Goal: Task Accomplishment & Management: Use online tool/utility

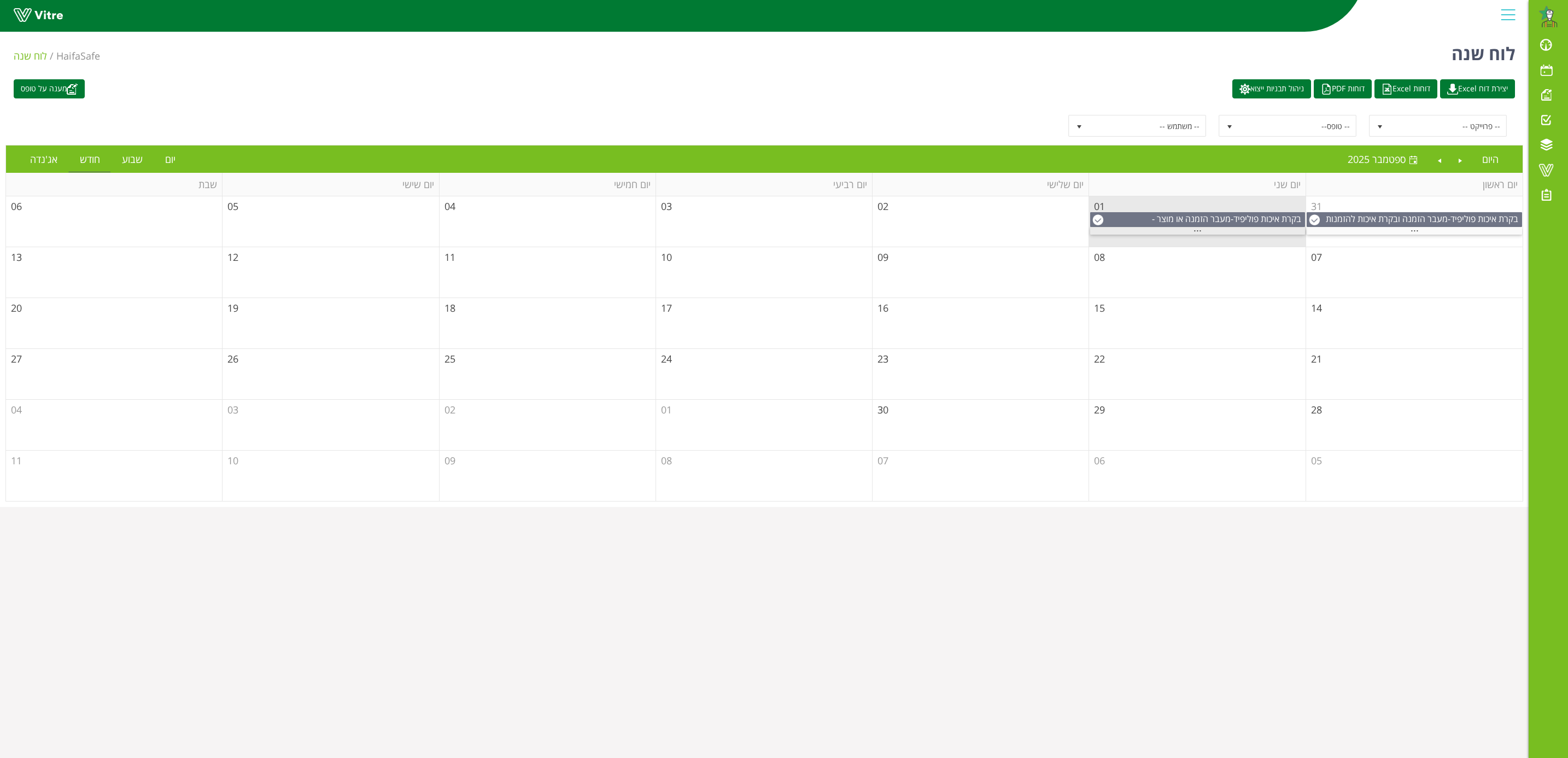
click at [1199, 232] on span "..." at bounding box center [1198, 228] width 8 height 12
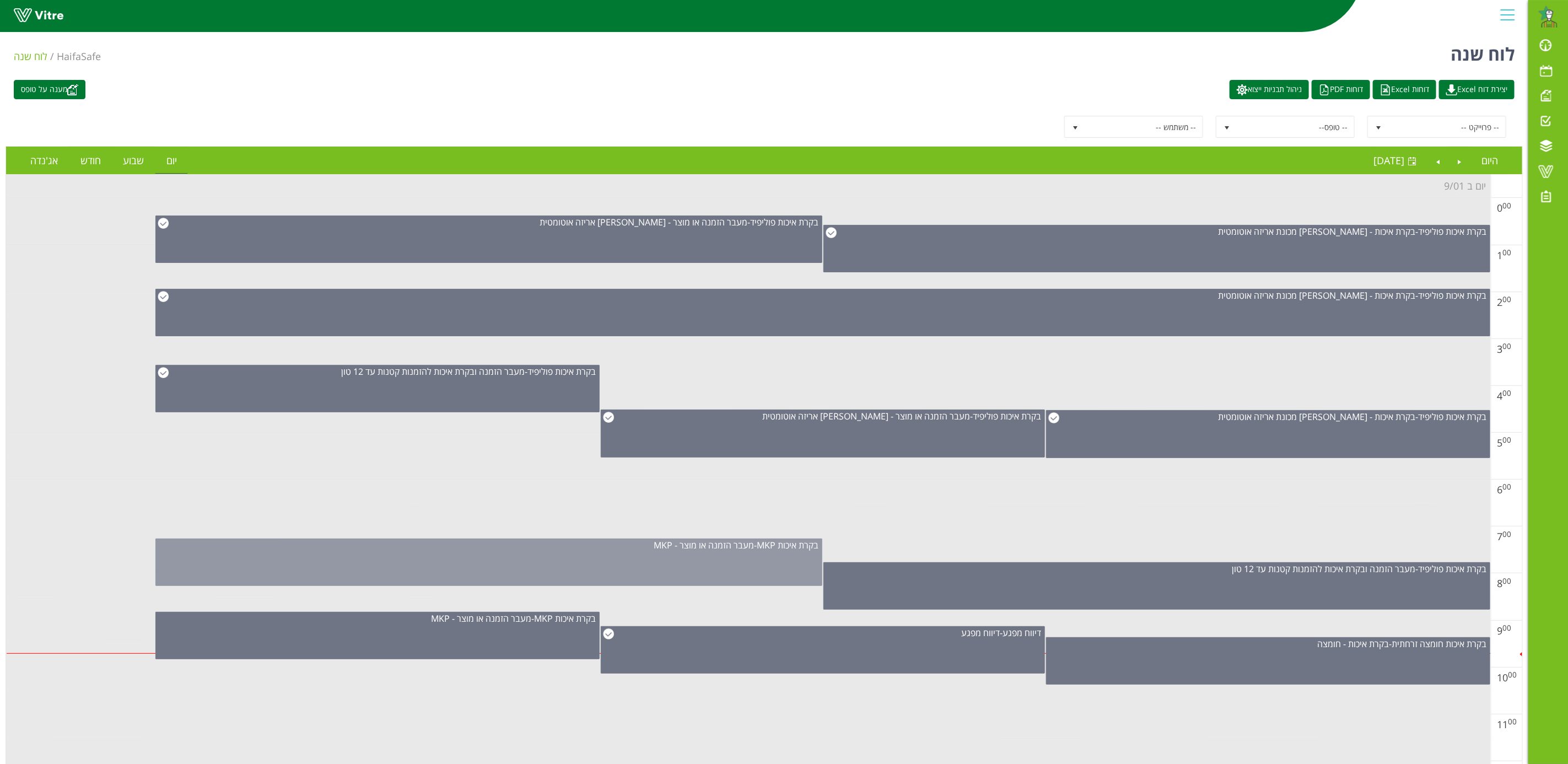
click at [755, 564] on div "בקרת איכות MKP - מעבר הזמנה או מוצר - MKP" at bounding box center [489, 562] width 667 height 48
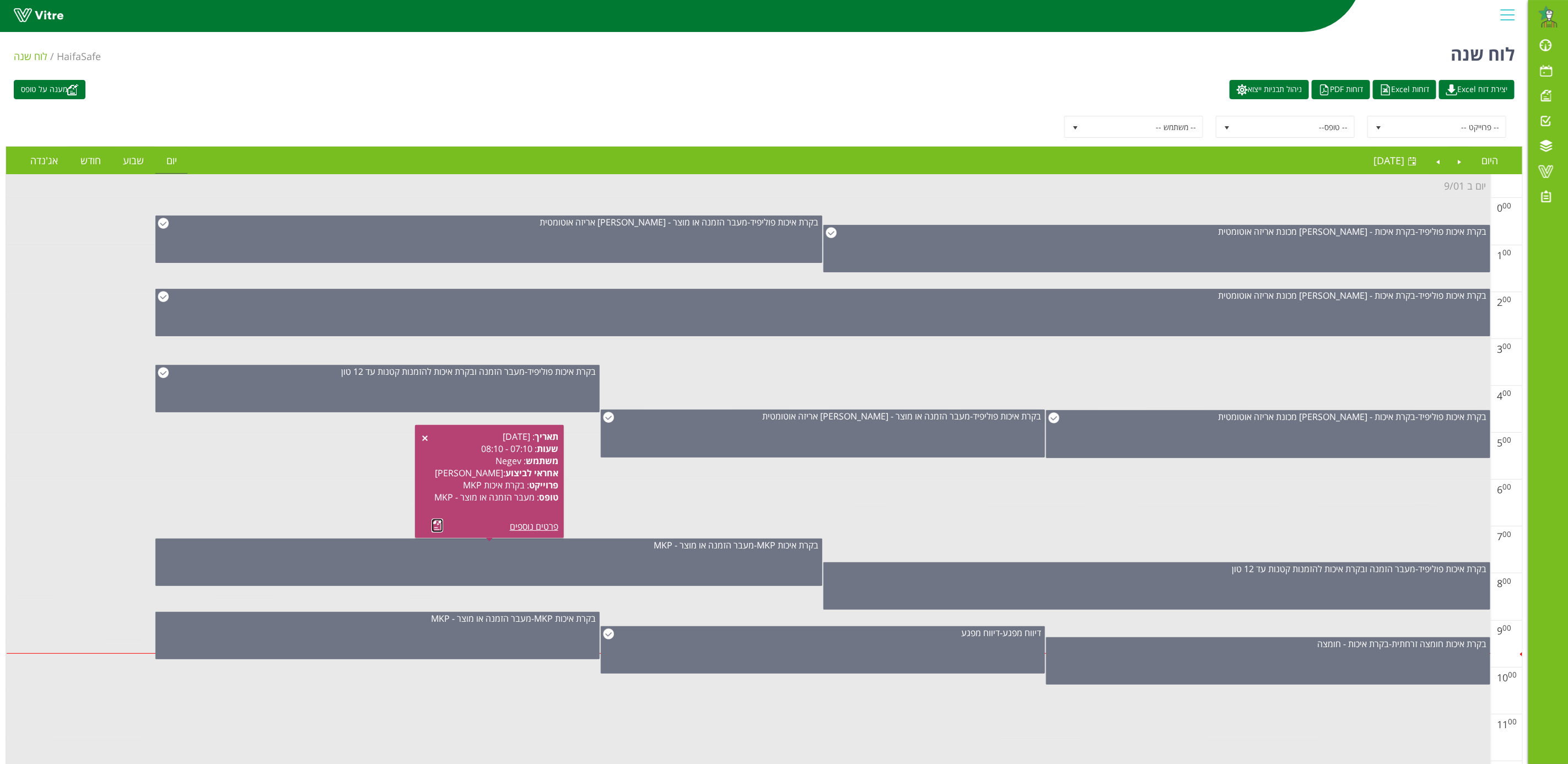
click at [433, 526] on link at bounding box center [437, 525] width 11 height 14
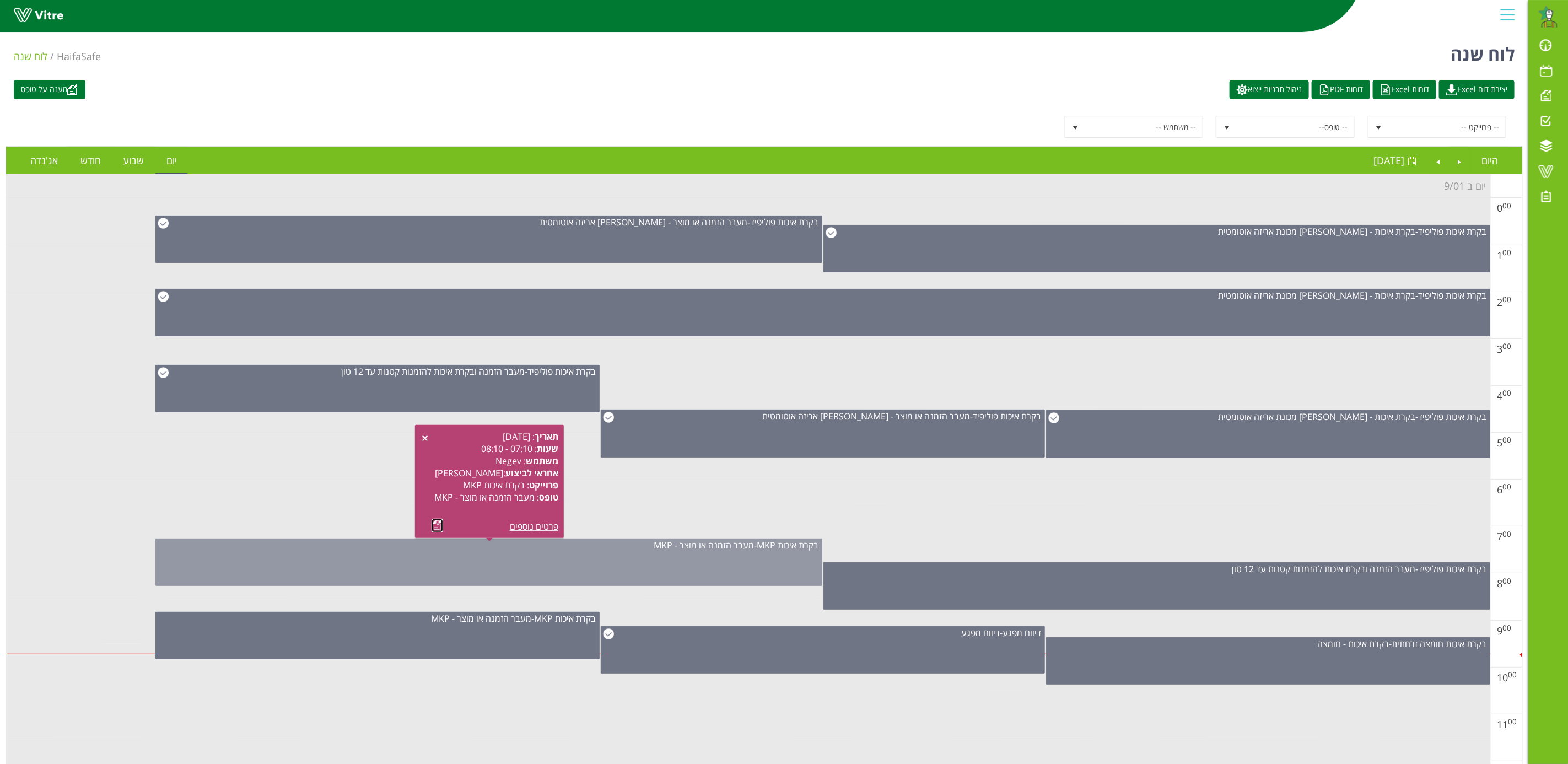
click at [755, 552] on div "בקרת איכות MKP - מעבר הזמנה או מוצר - MKP" at bounding box center [488, 545] width 666 height 12
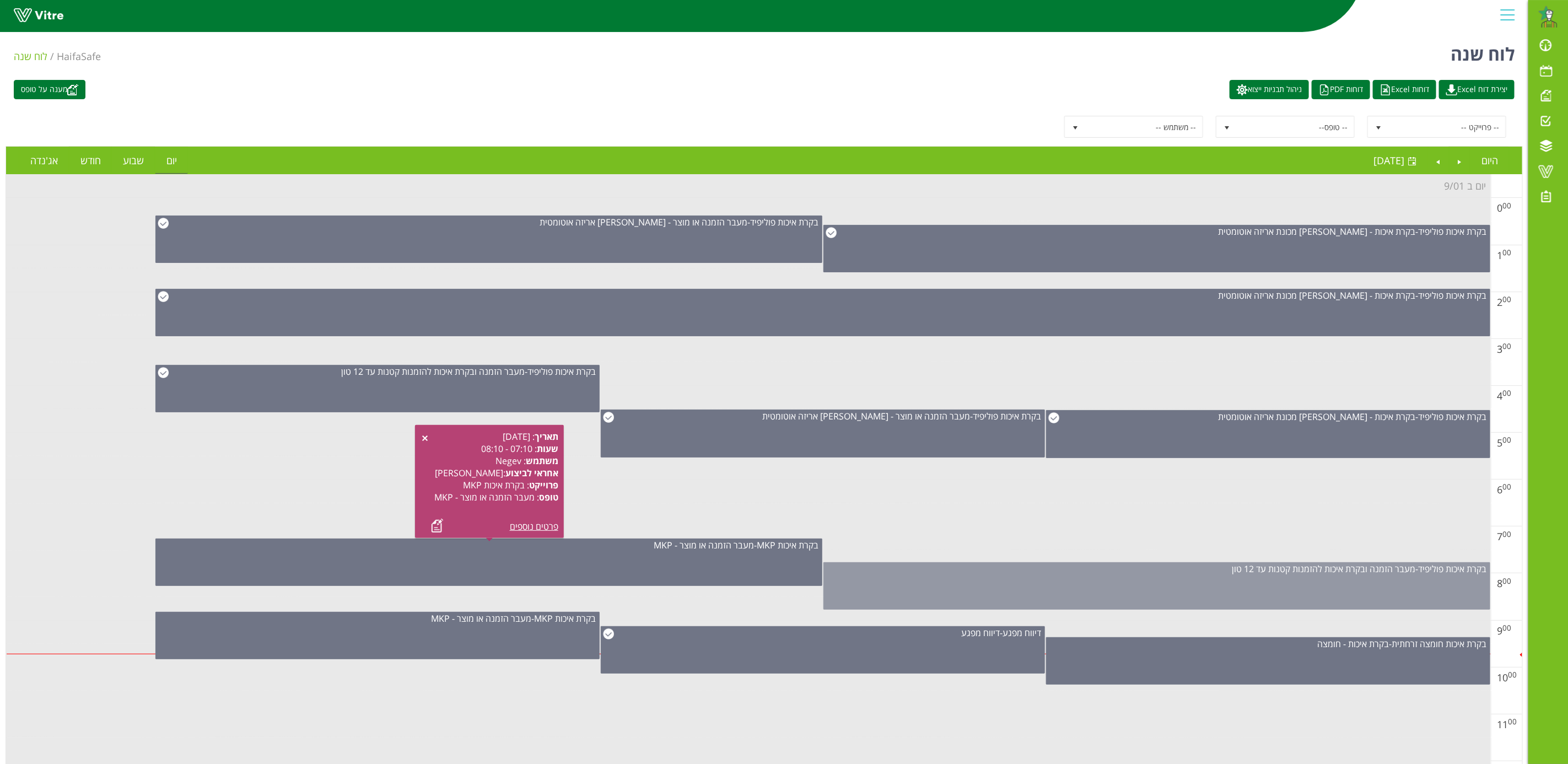
click at [1175, 587] on div "בקרת איכות פוליפיד - מעבר הזמנה ובקרת איכות להזמנות קטנות עד 12 טון" at bounding box center [1157, 586] width 667 height 48
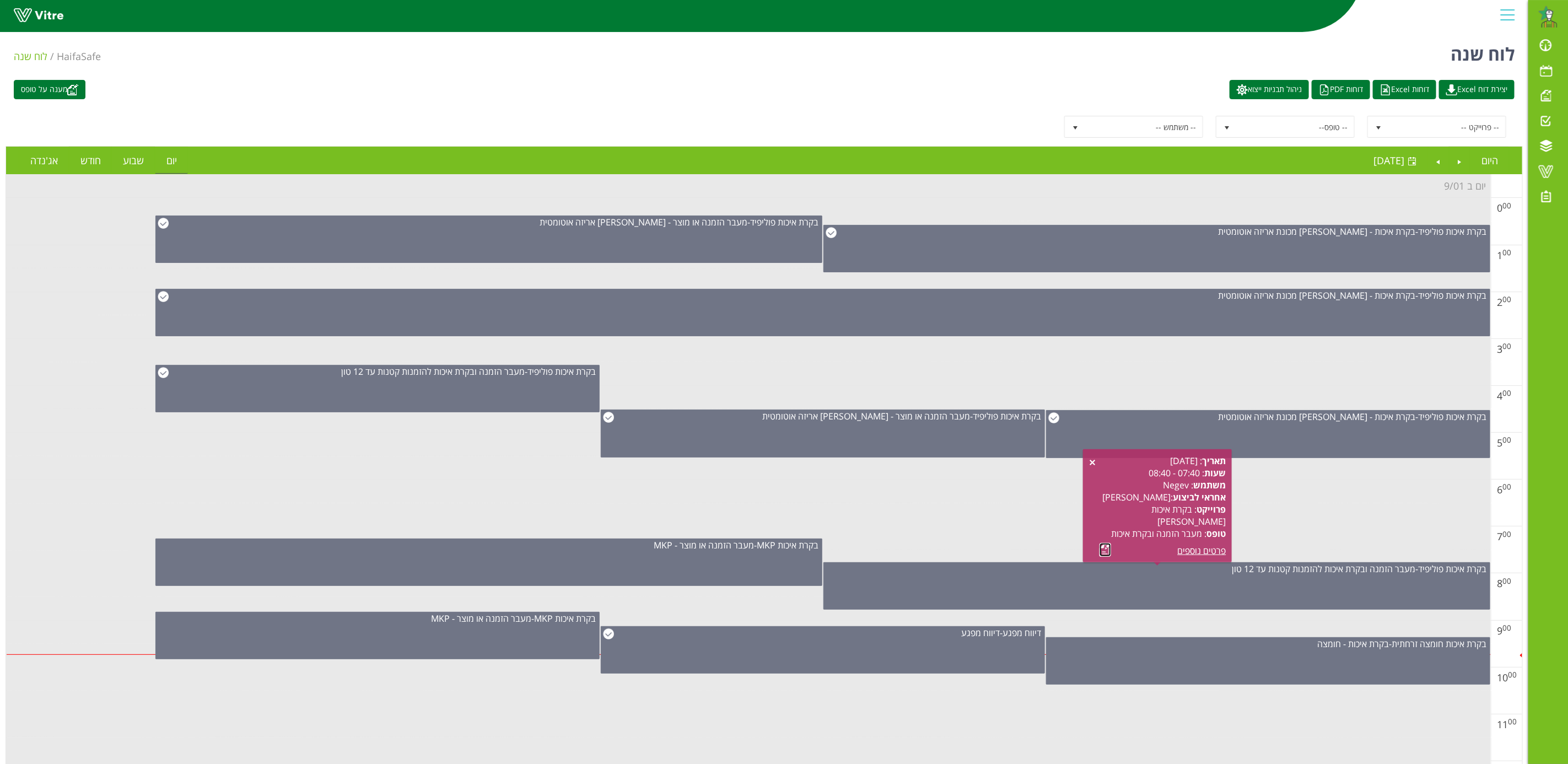
click at [1107, 548] on link at bounding box center [1105, 550] width 11 height 14
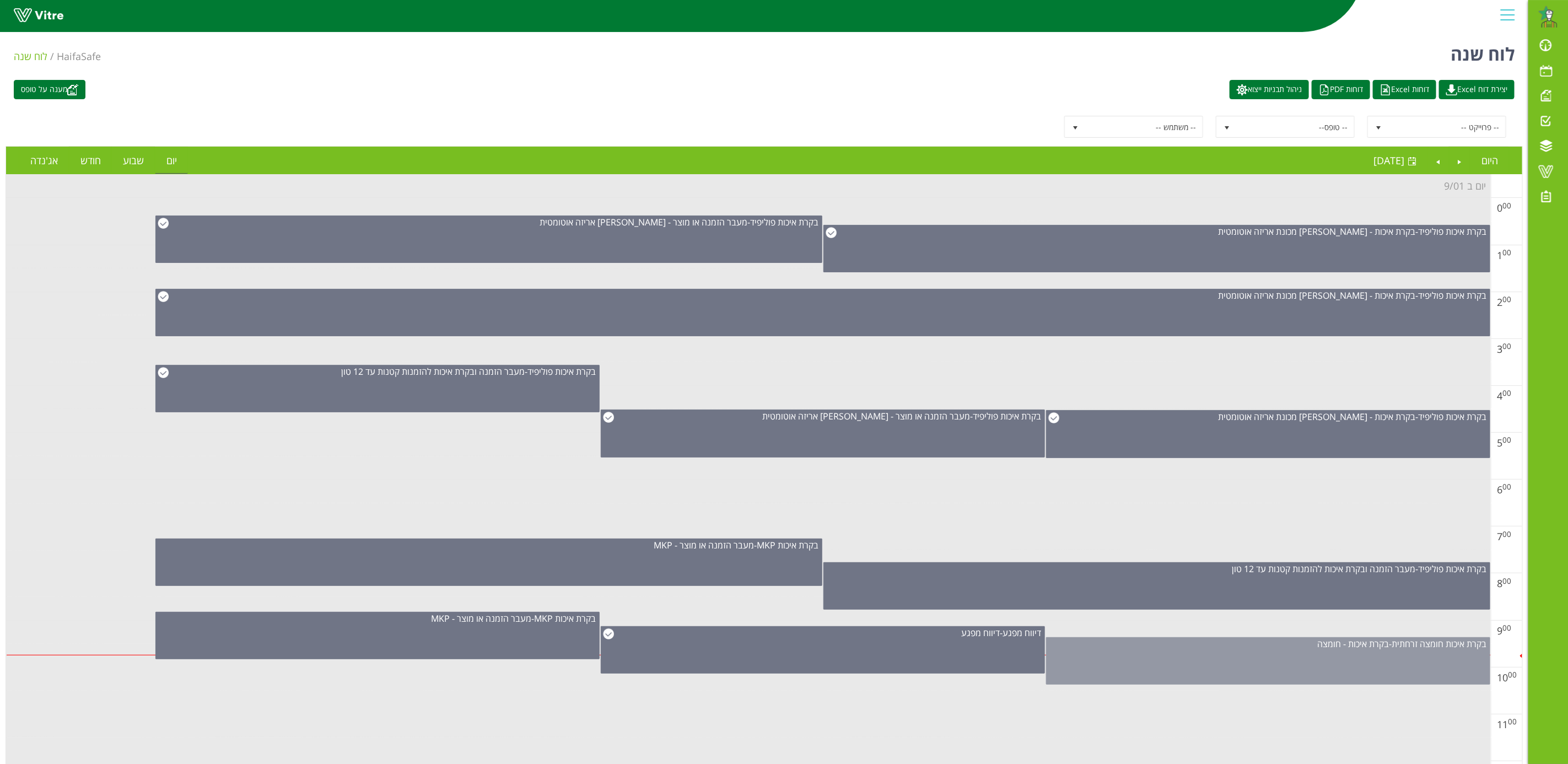
click at [1371, 666] on div "בקרת איכות חומצה זרחתית - בקרת איכות - חומצה" at bounding box center [1268, 662] width 444 height 48
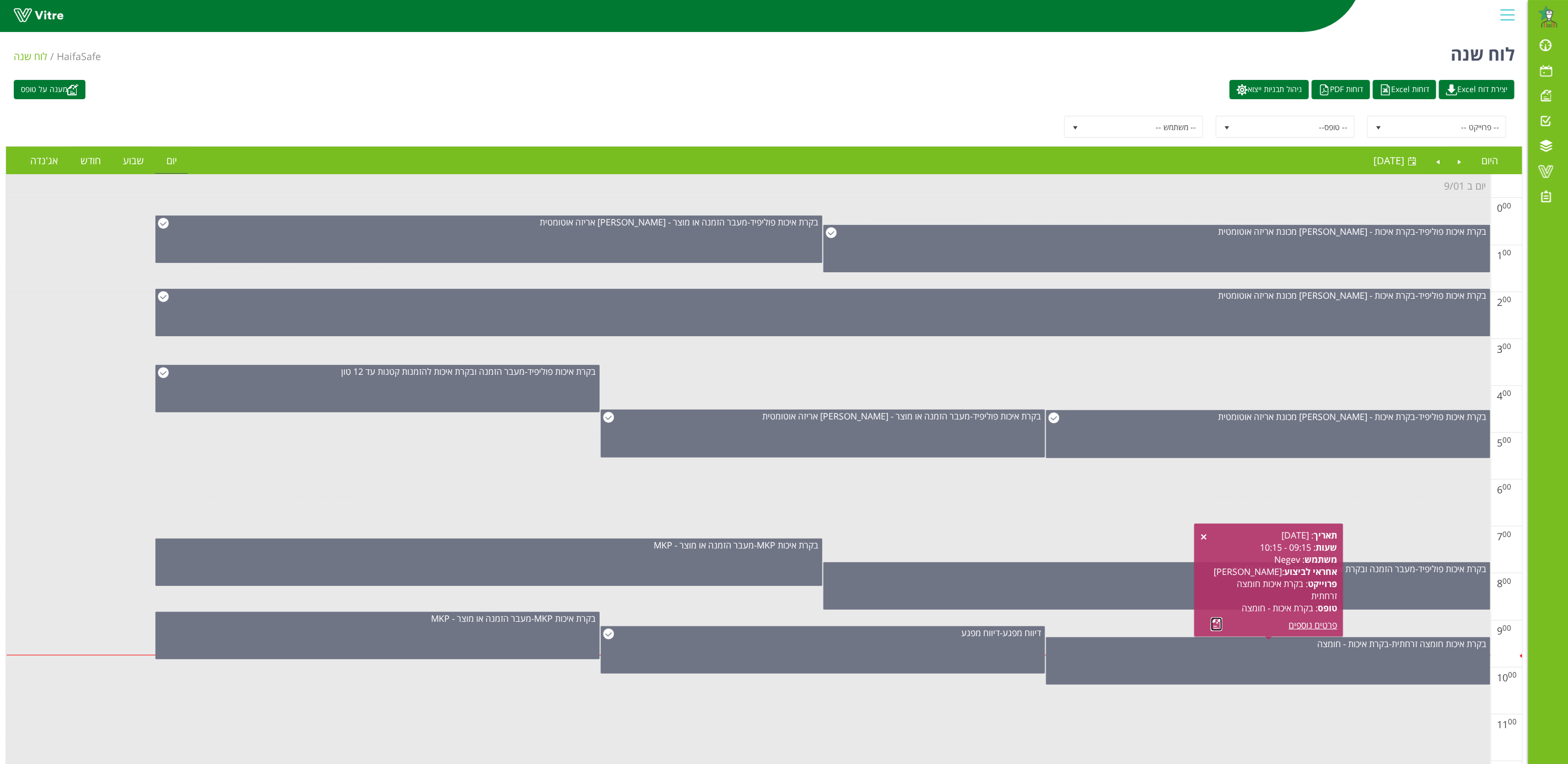
click at [1212, 627] on link at bounding box center [1217, 624] width 11 height 14
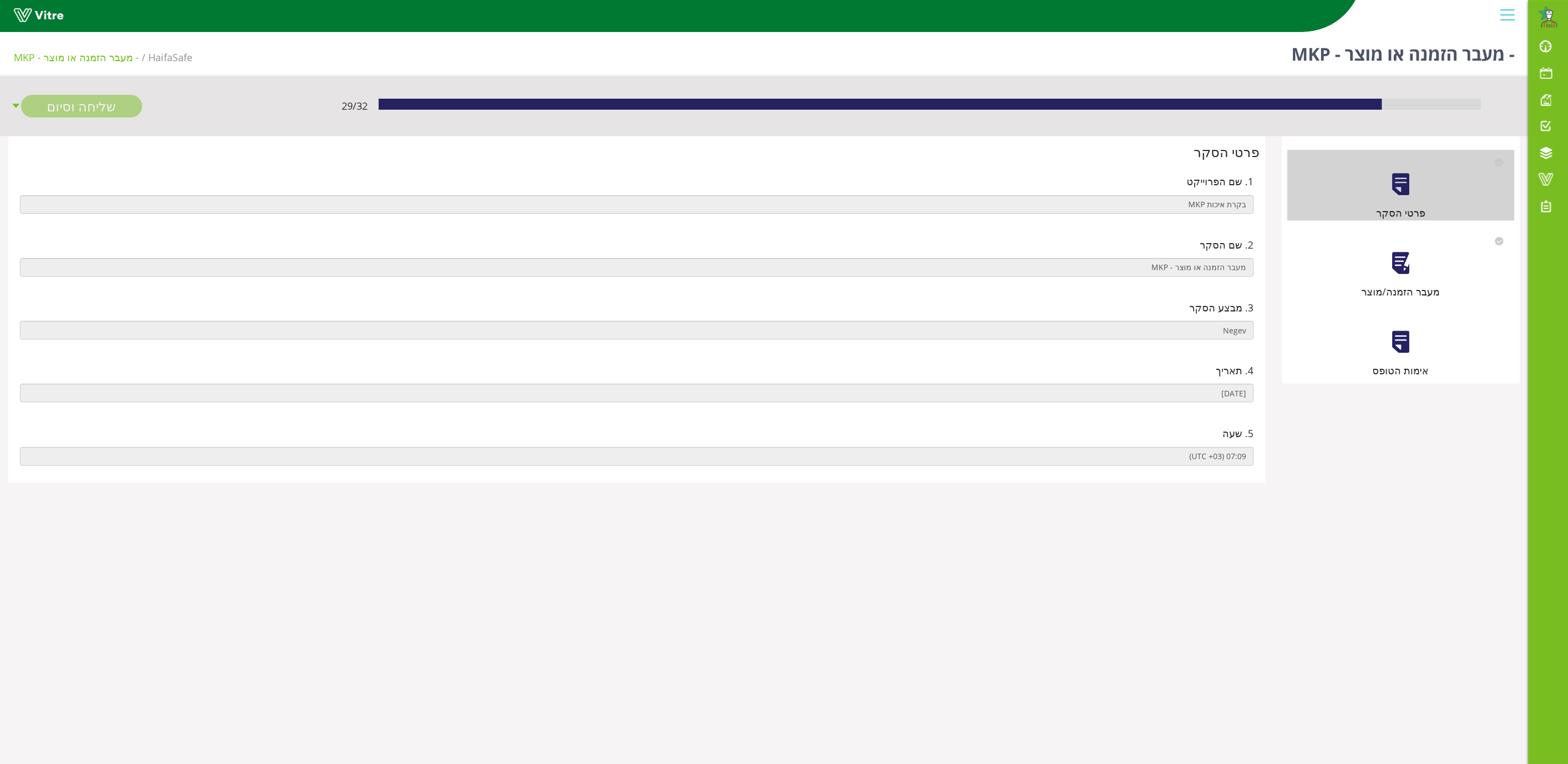
click at [1405, 266] on div at bounding box center [1401, 263] width 25 height 25
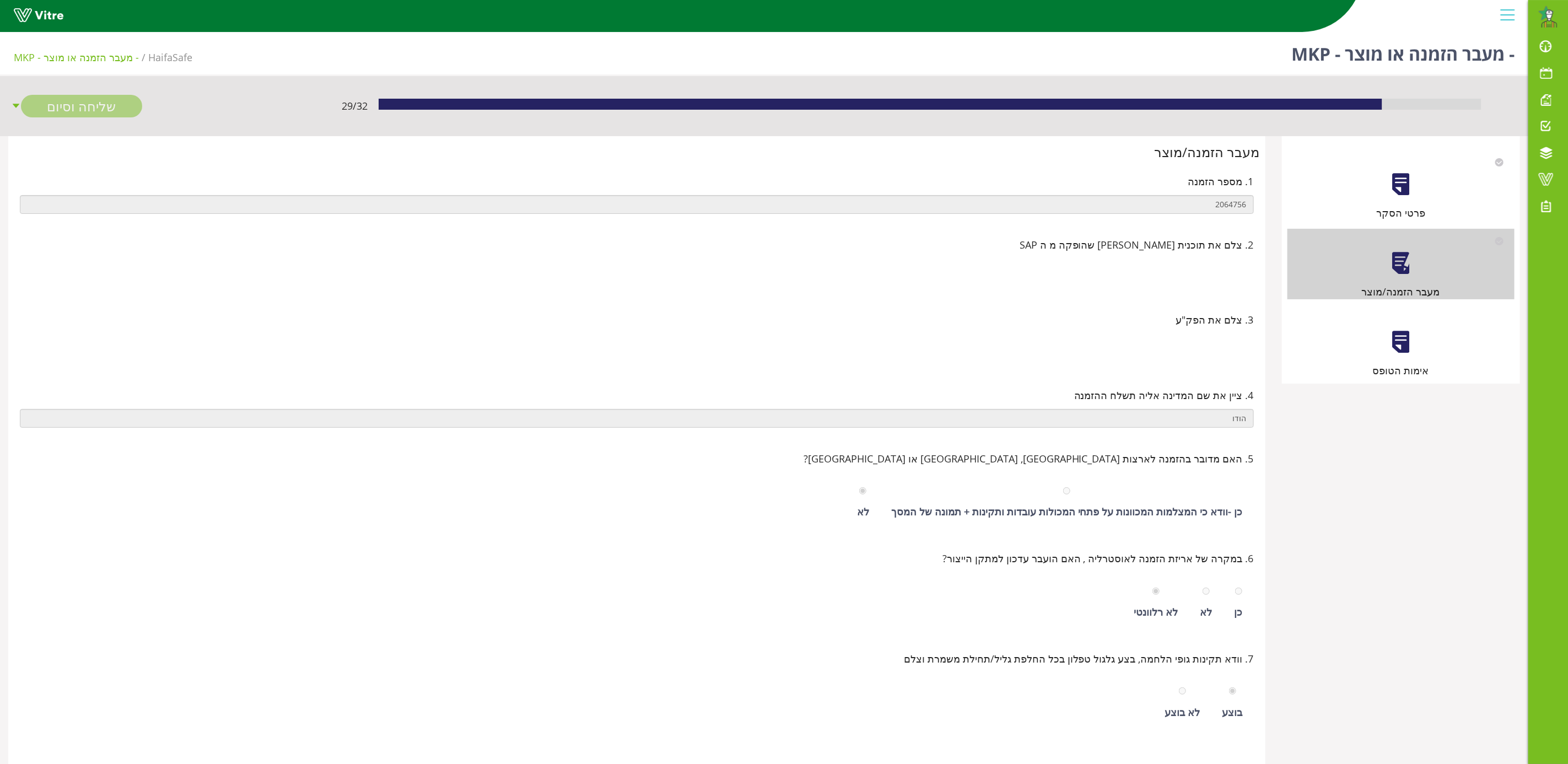
click at [1388, 359] on div "אימות הטופס" at bounding box center [1401, 343] width 227 height 70
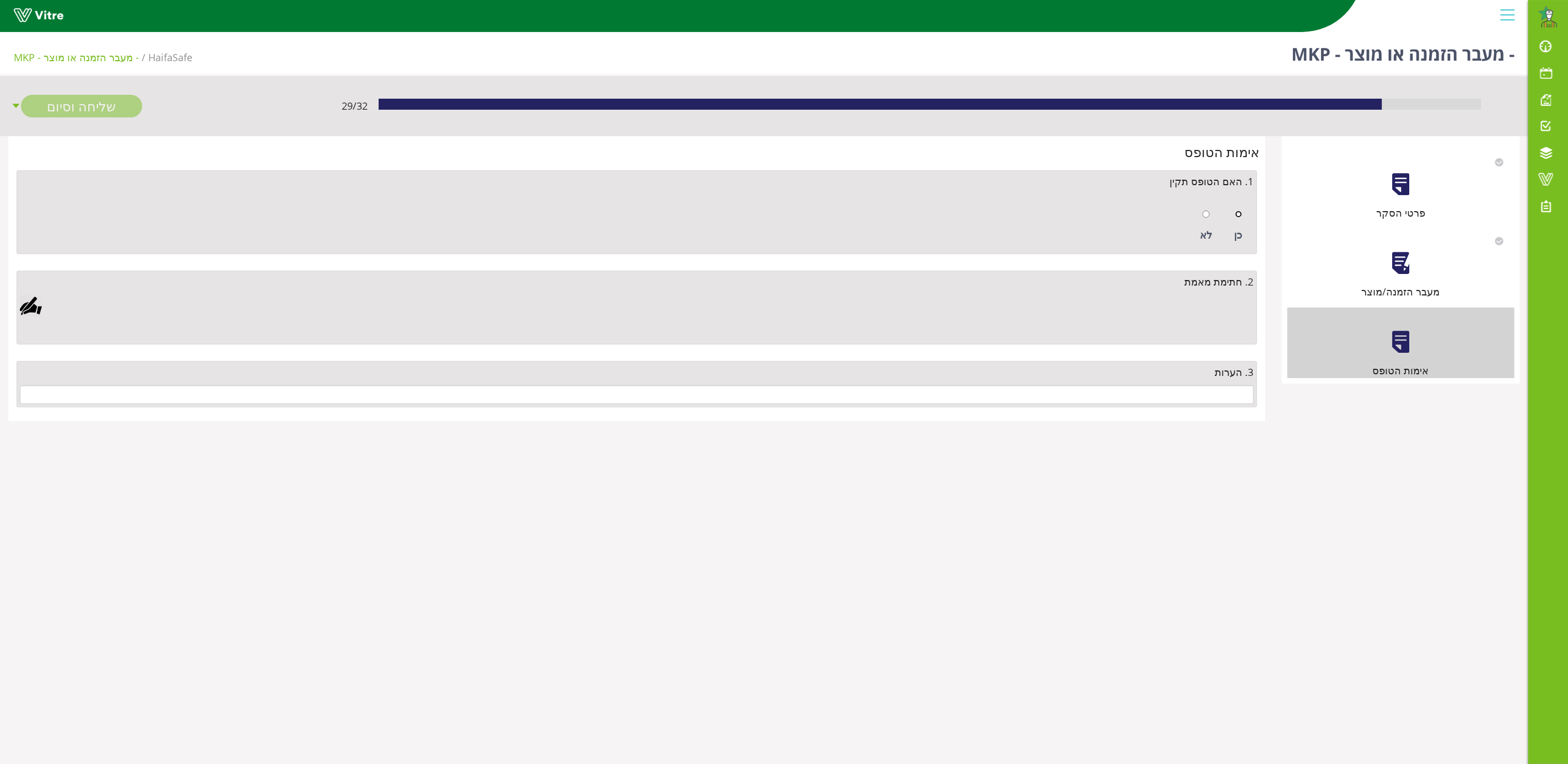
click at [1239, 211] on input "radio" at bounding box center [1239, 214] width 7 height 7
radio input "true"
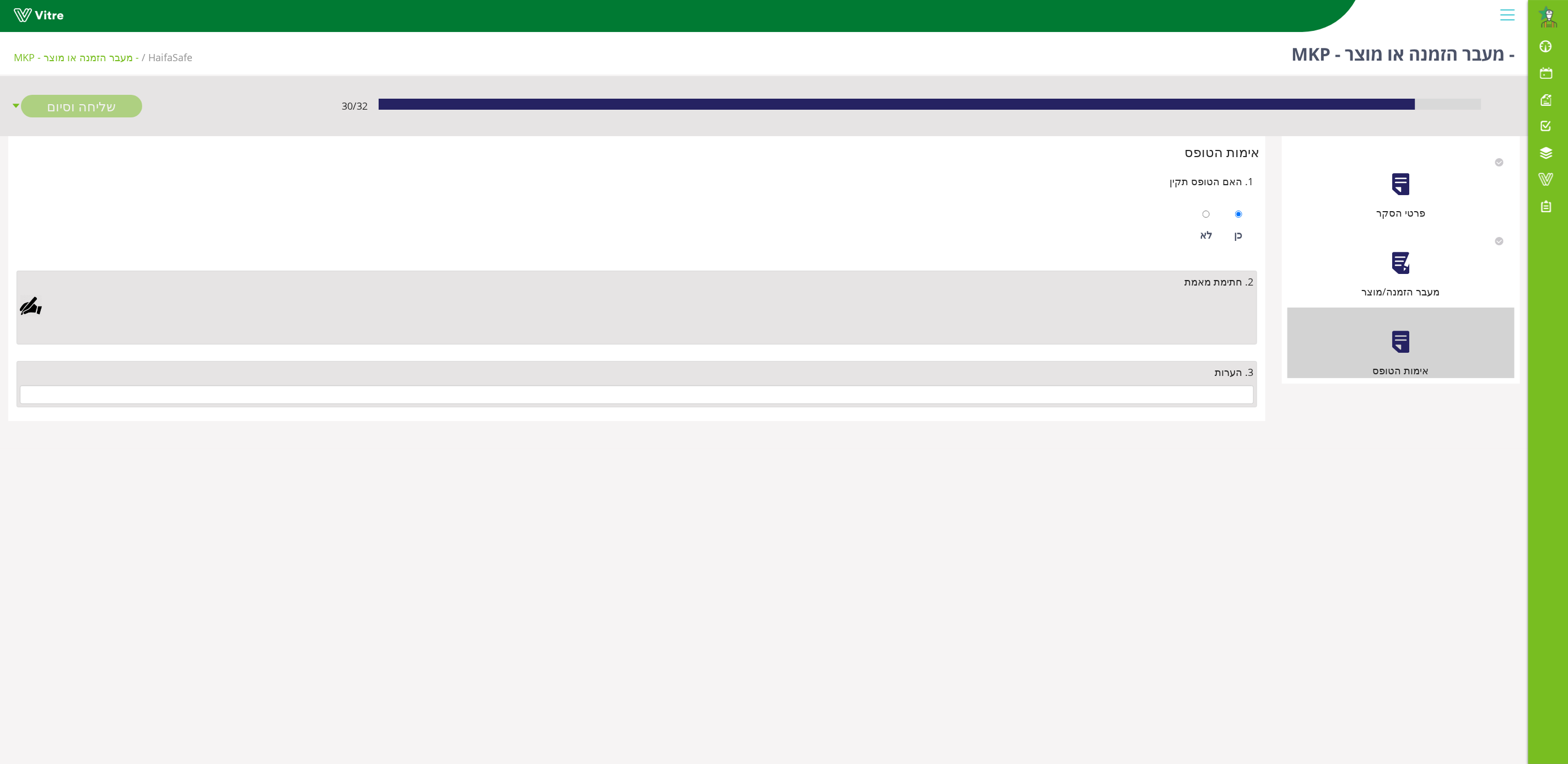
click at [25, 303] on div at bounding box center [30, 306] width 22 height 22
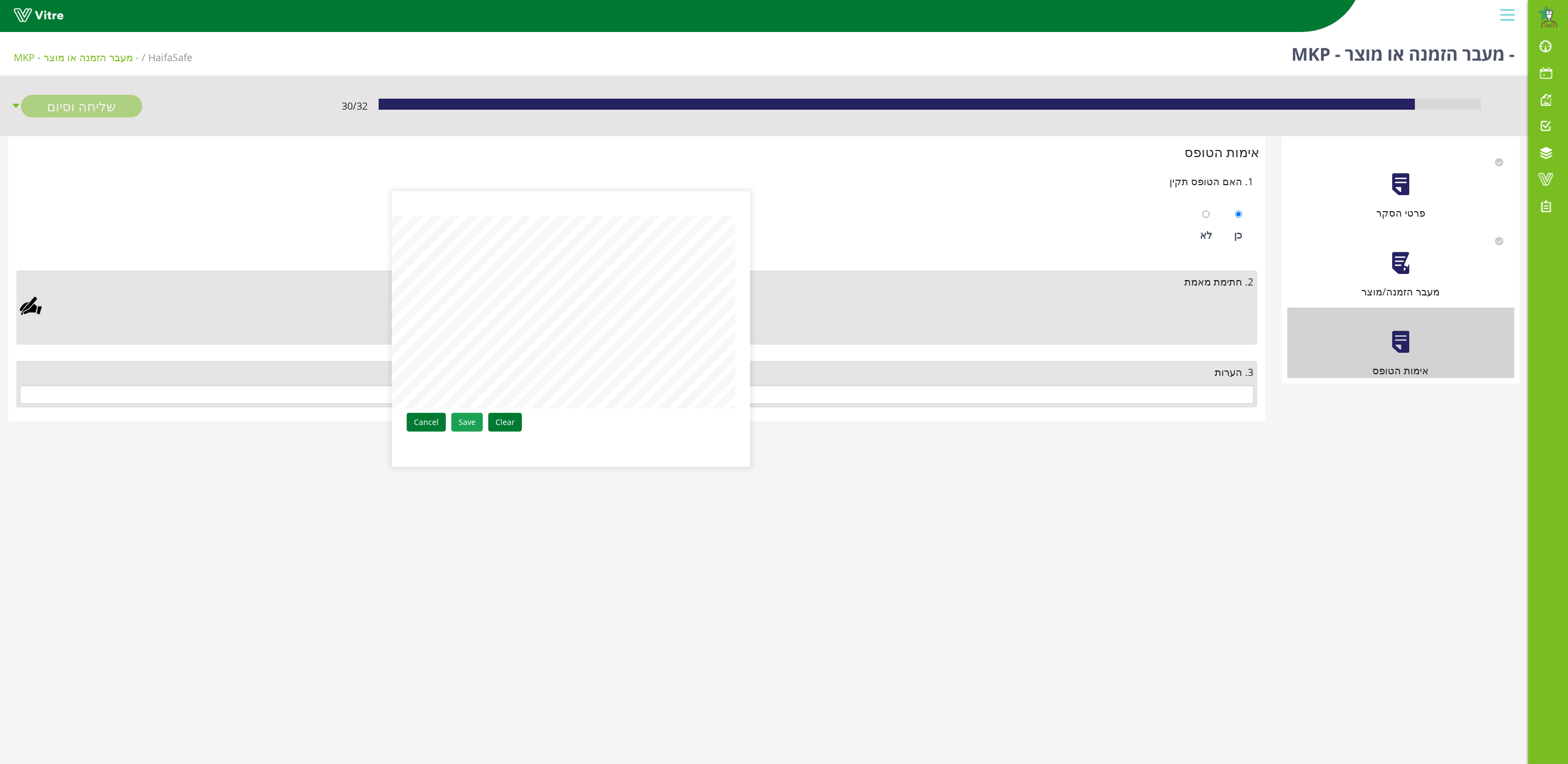
click at [469, 419] on link "Save" at bounding box center [467, 422] width 31 height 19
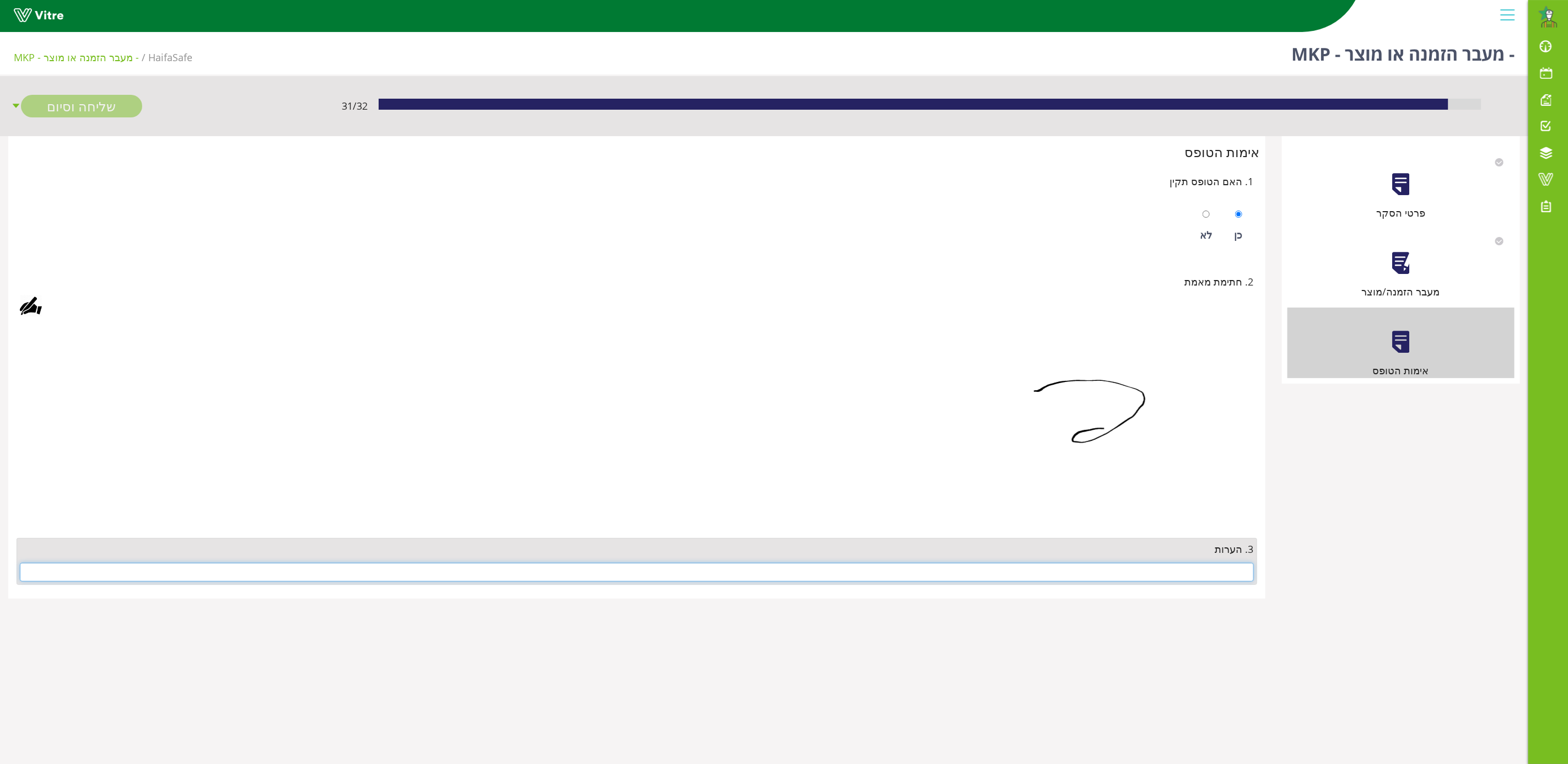
click at [1164, 576] on input "text" at bounding box center [637, 572] width 1234 height 19
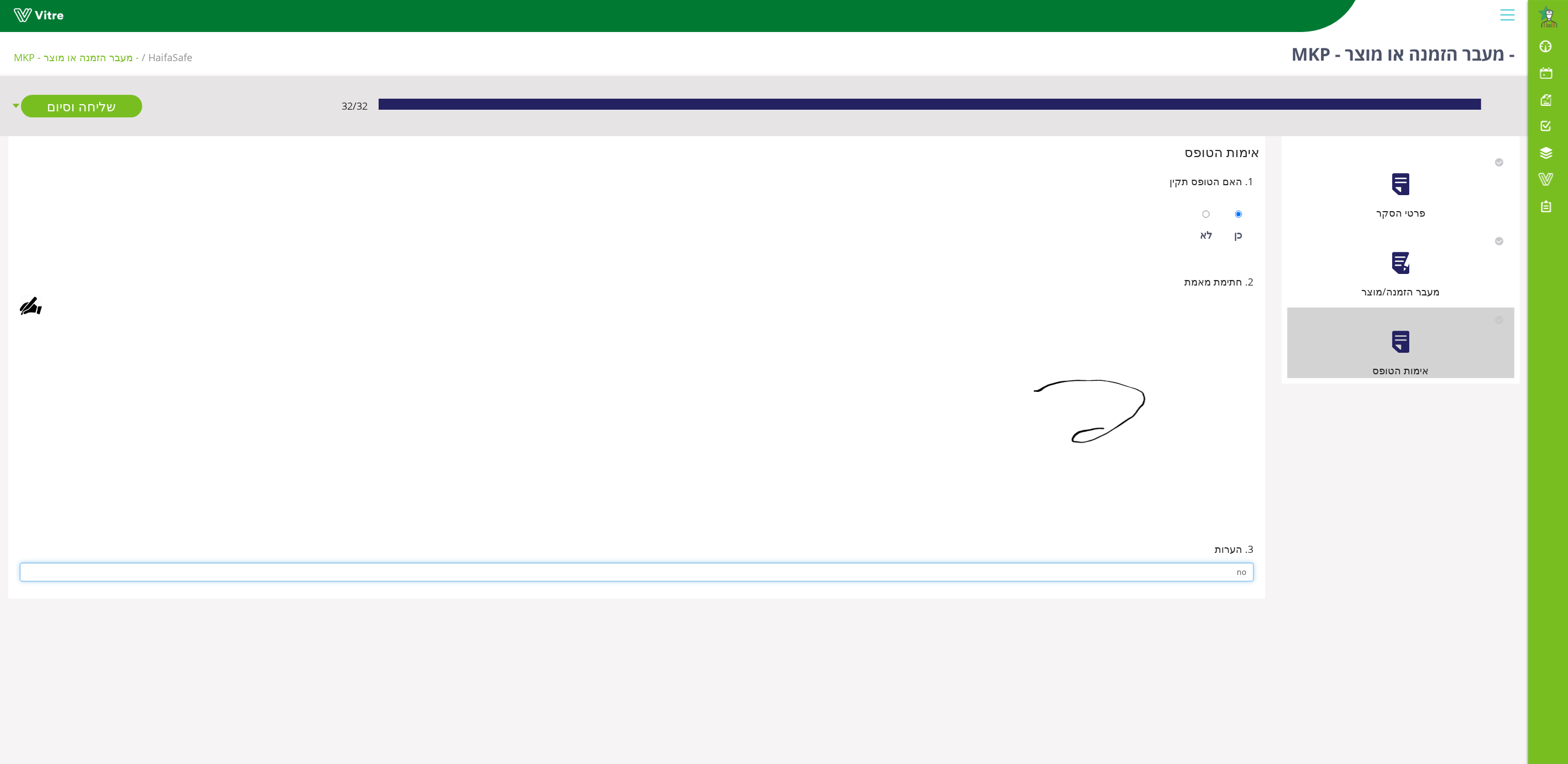
type input "no"
click at [964, 485] on img at bounding box center [1074, 421] width 358 height 193
click at [70, 108] on link "שליחה וסיום" at bounding box center [82, 107] width 121 height 23
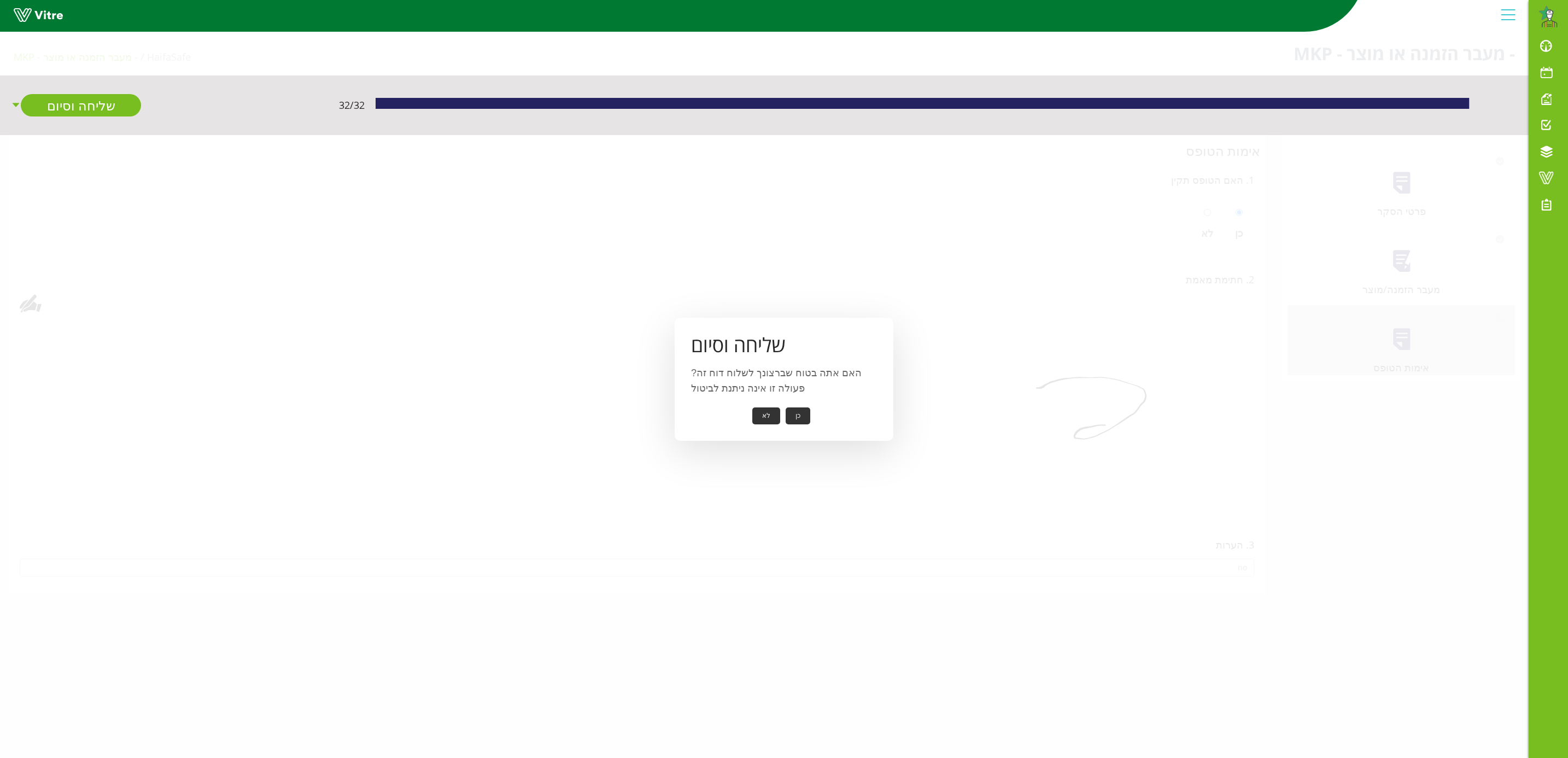
click at [797, 411] on button "כן" at bounding box center [798, 416] width 24 height 17
click at [786, 407] on button "אישור" at bounding box center [781, 408] width 36 height 17
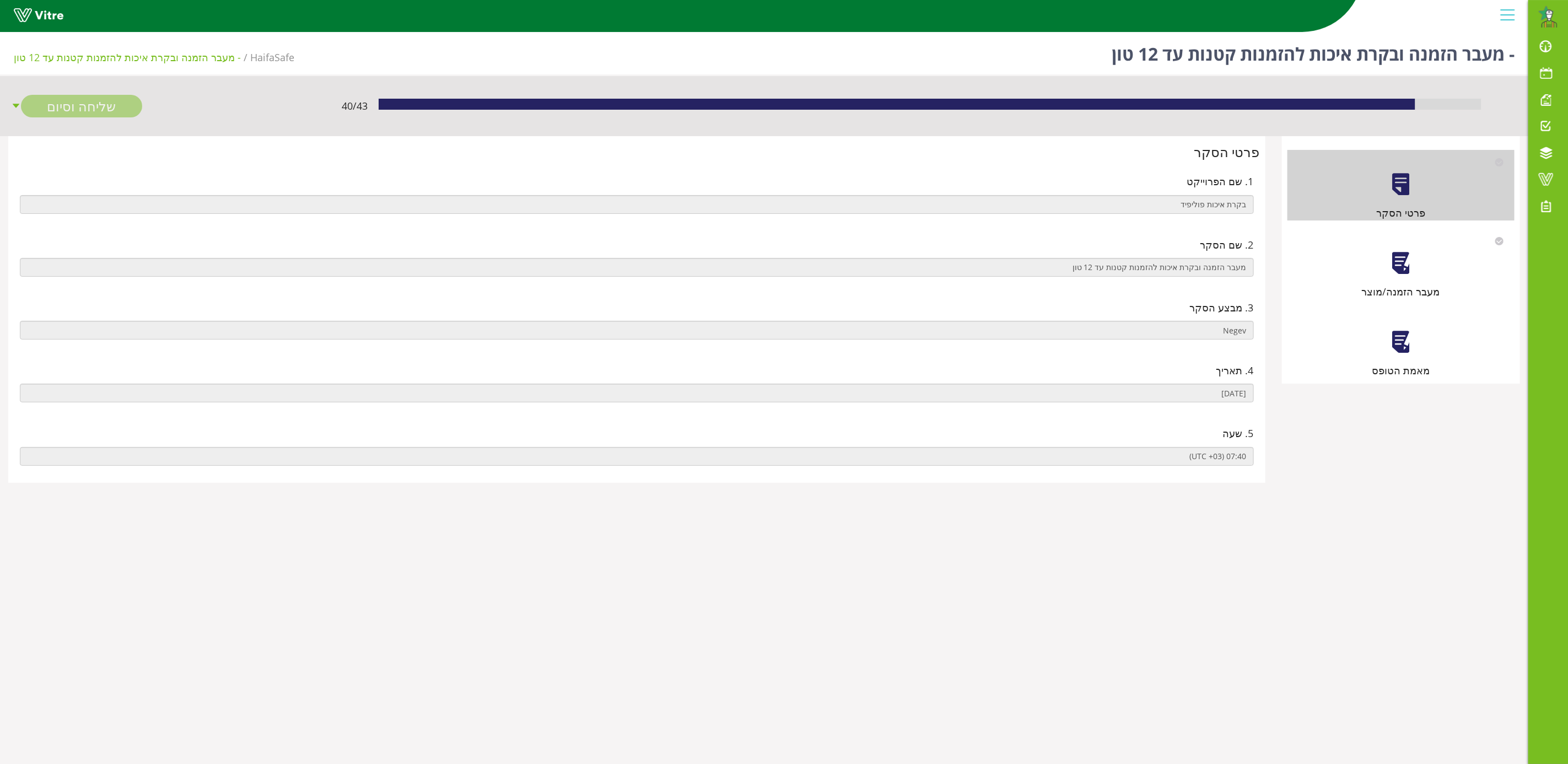
click at [1393, 276] on div "מעבר הזמנה/מוצר" at bounding box center [1401, 264] width 227 height 70
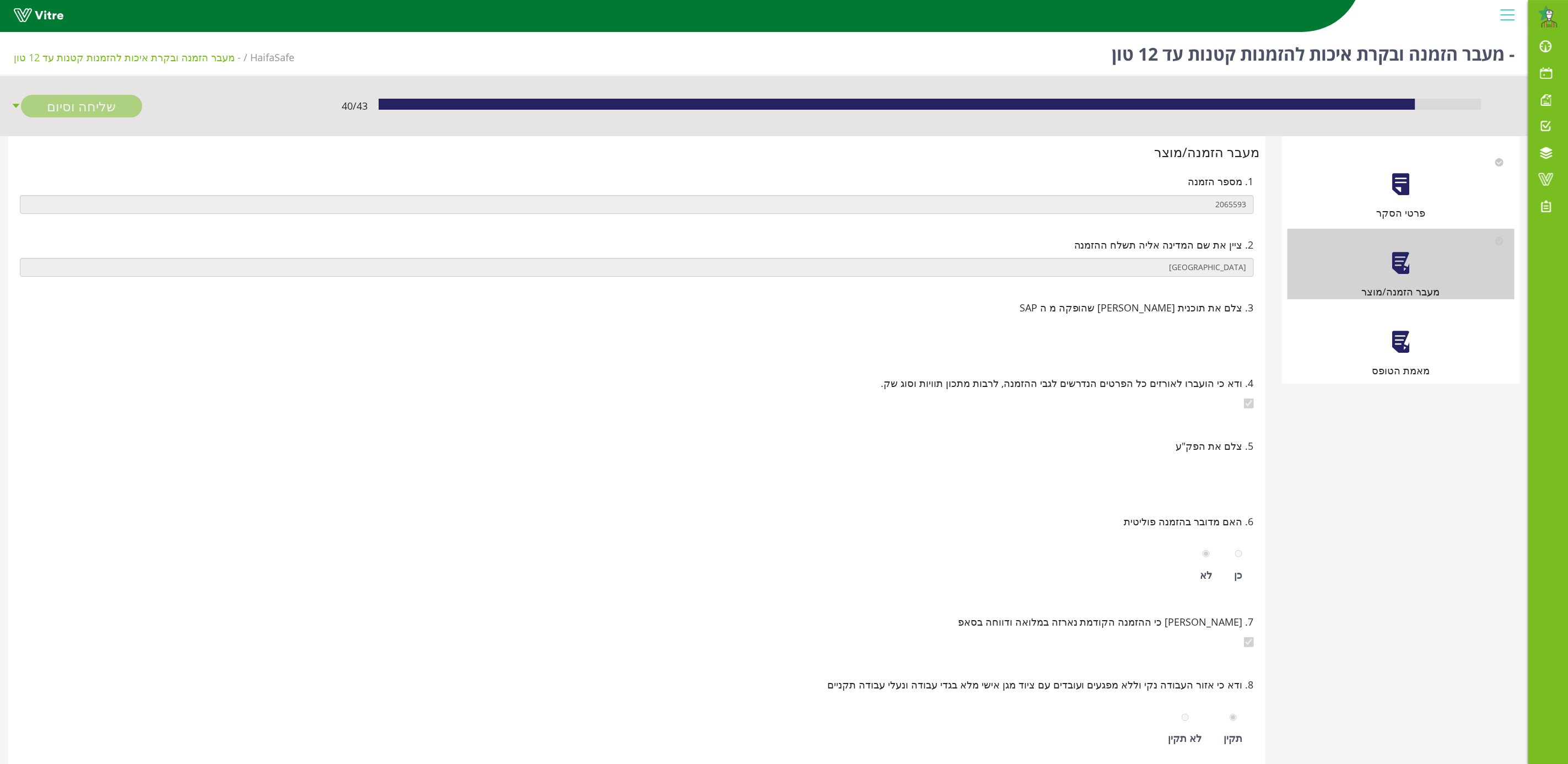
click at [1389, 346] on div at bounding box center [1401, 342] width 25 height 25
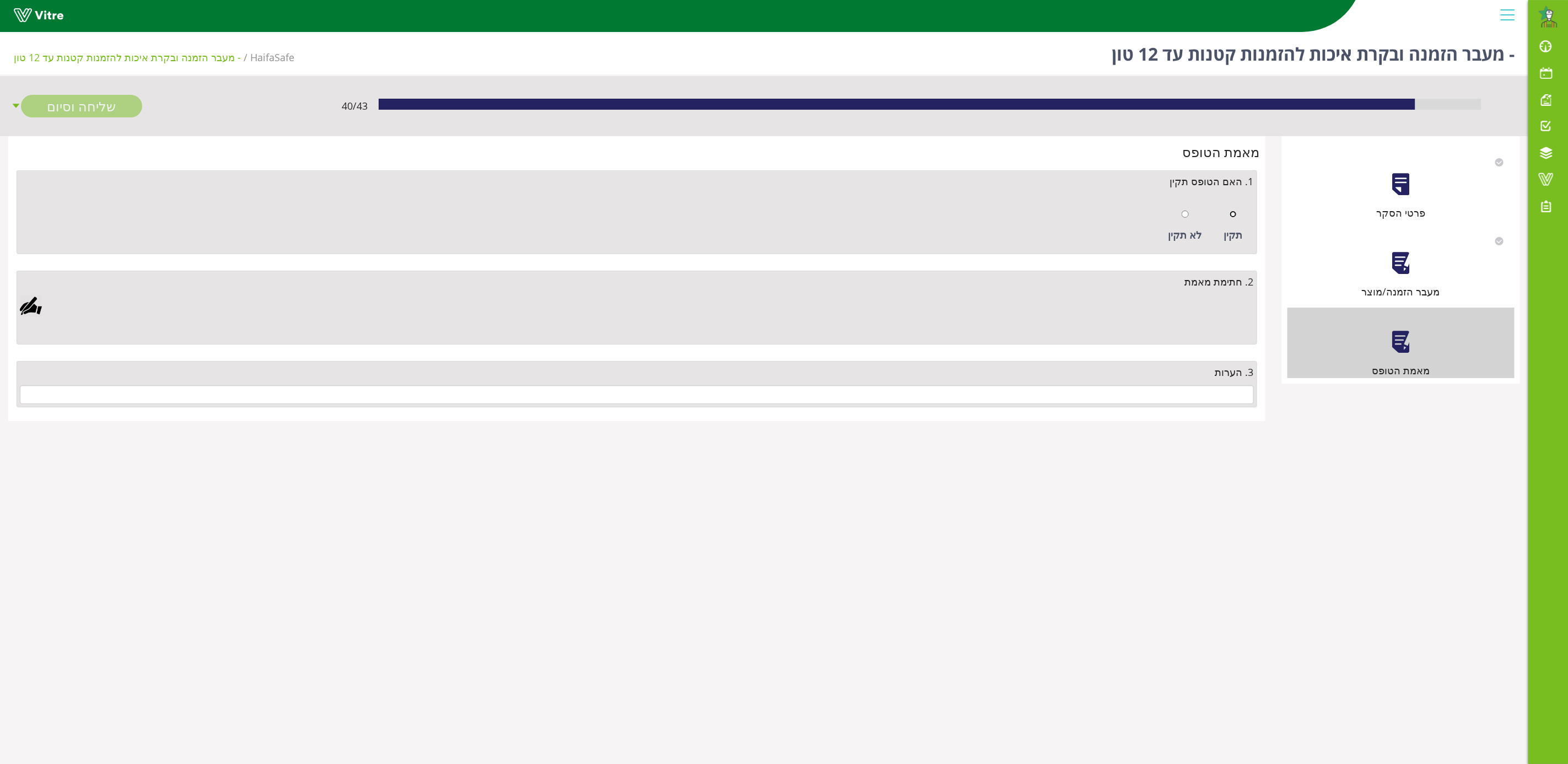
click at [1235, 214] on input "radio" at bounding box center [1233, 214] width 7 height 7
radio input "true"
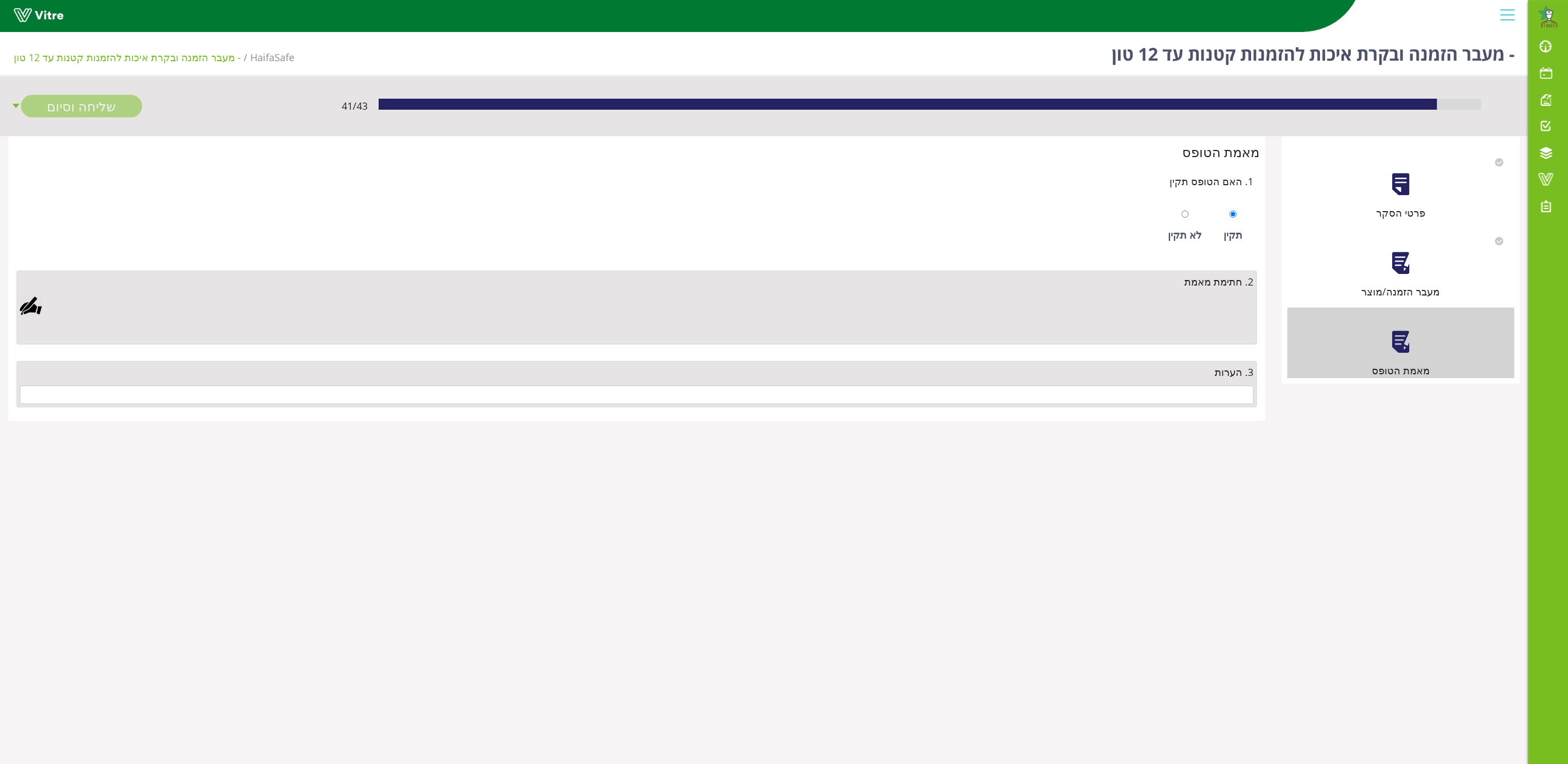
click at [32, 307] on div at bounding box center [30, 306] width 22 height 22
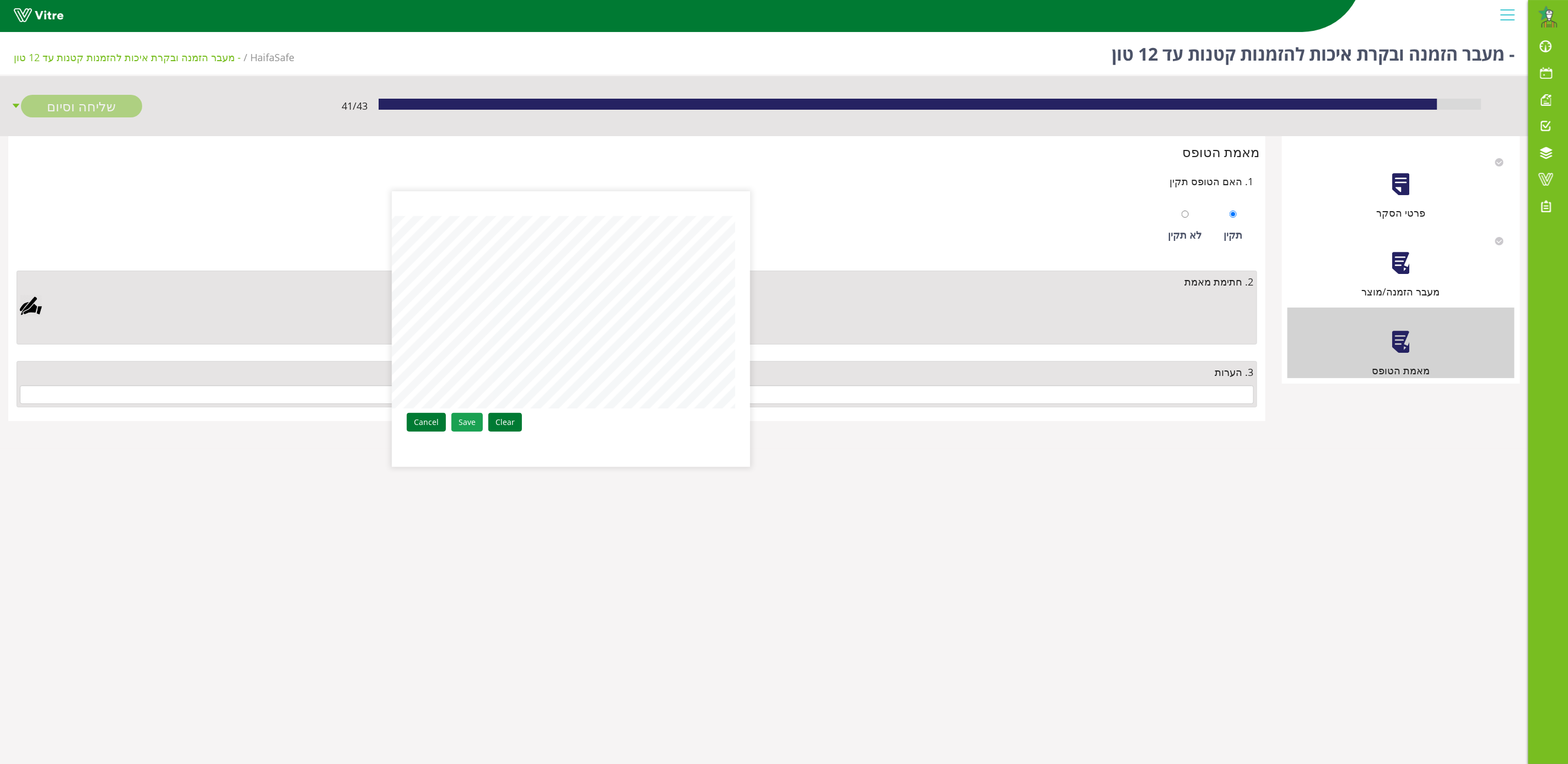
drag, startPoint x: 469, startPoint y: 422, endPoint x: 641, endPoint y: 424, distance: 172.0
click at [469, 424] on link "Save" at bounding box center [467, 422] width 31 height 19
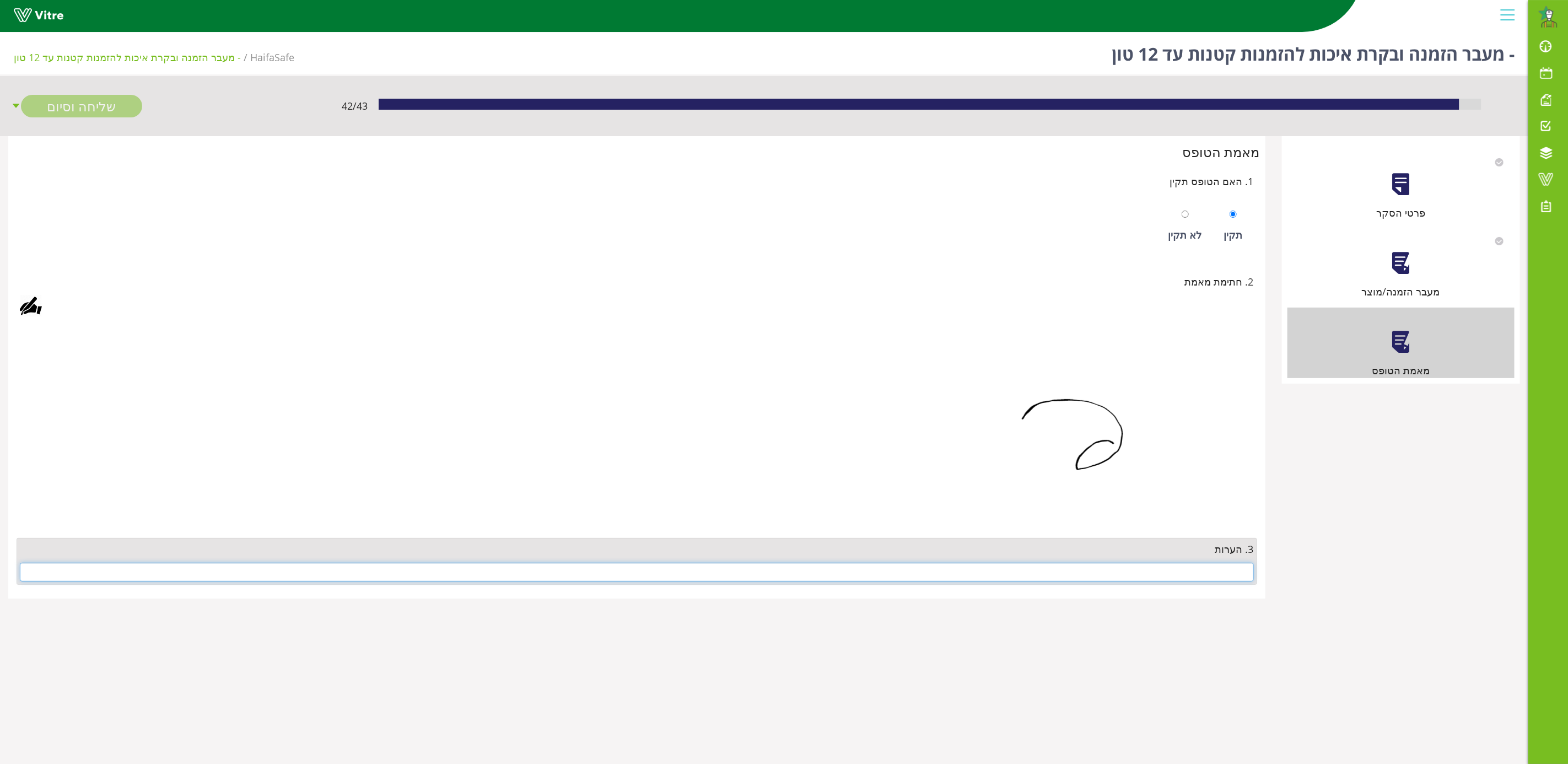
click at [1099, 577] on input "text" at bounding box center [637, 572] width 1234 height 19
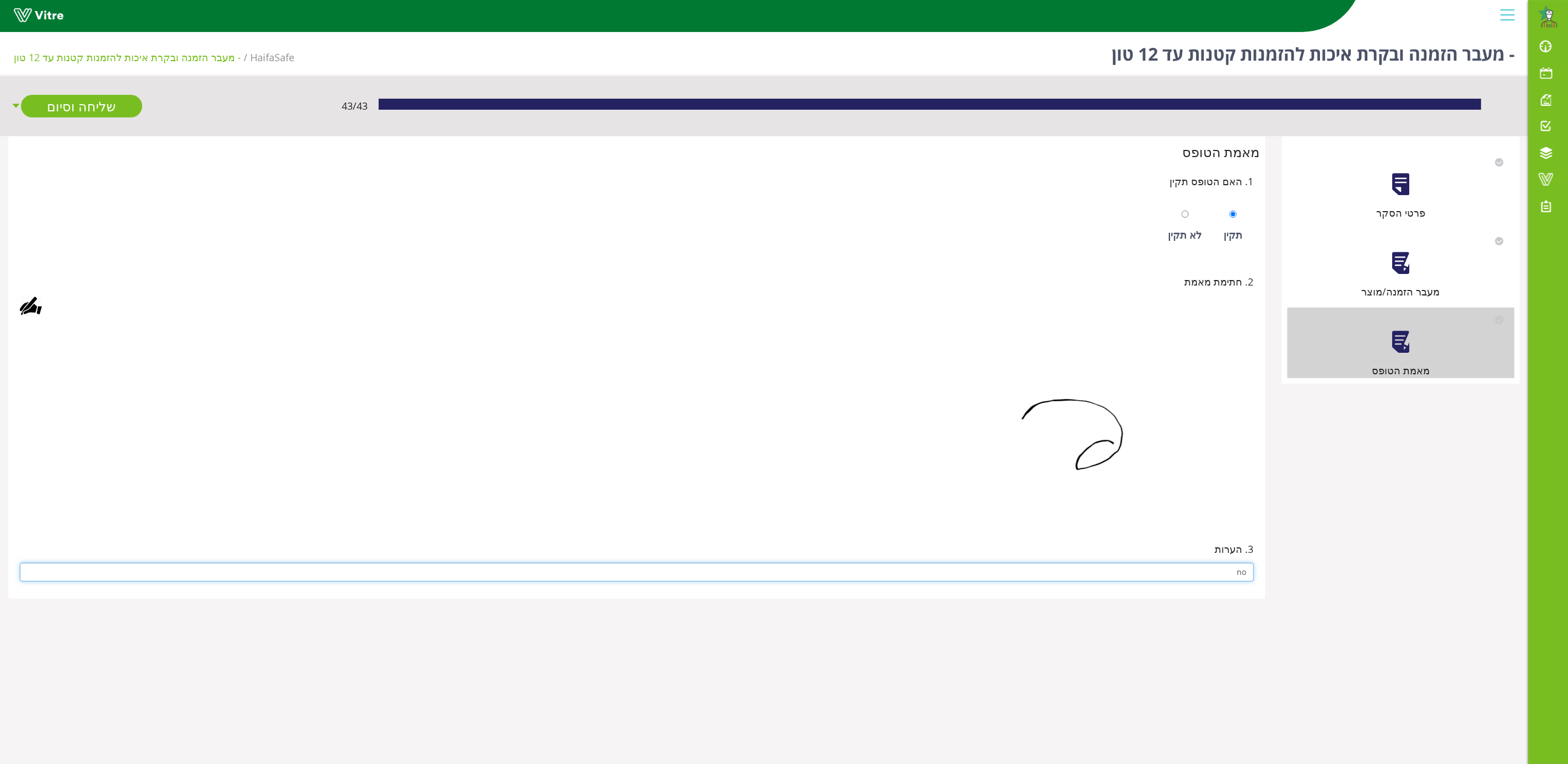
type input "no"
click at [961, 489] on img at bounding box center [1074, 421] width 358 height 193
click at [68, 109] on link "שליחה וסיום" at bounding box center [82, 107] width 121 height 23
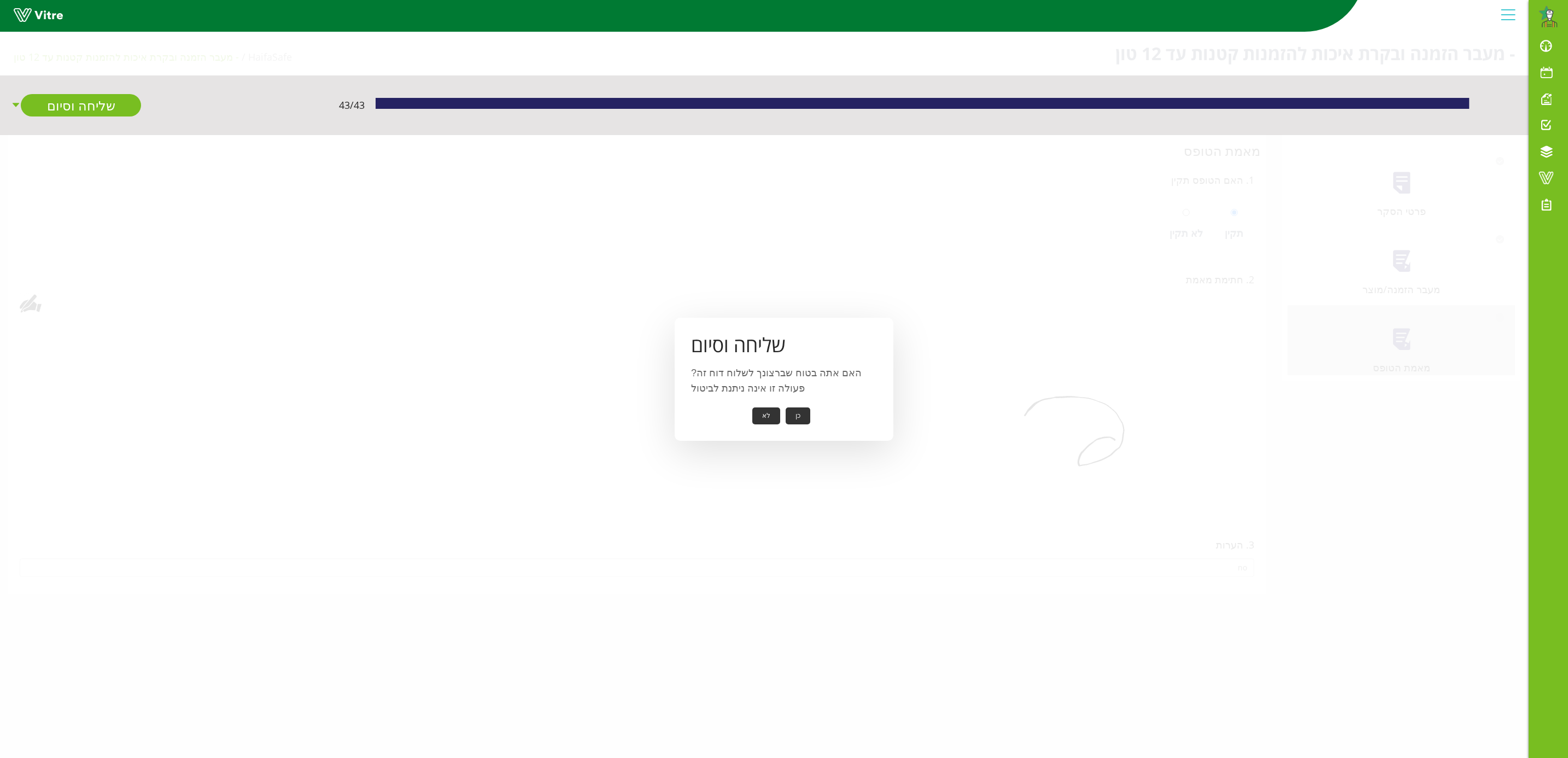
click at [798, 412] on button "כן" at bounding box center [798, 416] width 24 height 17
click at [776, 412] on button "אישור" at bounding box center [781, 408] width 36 height 17
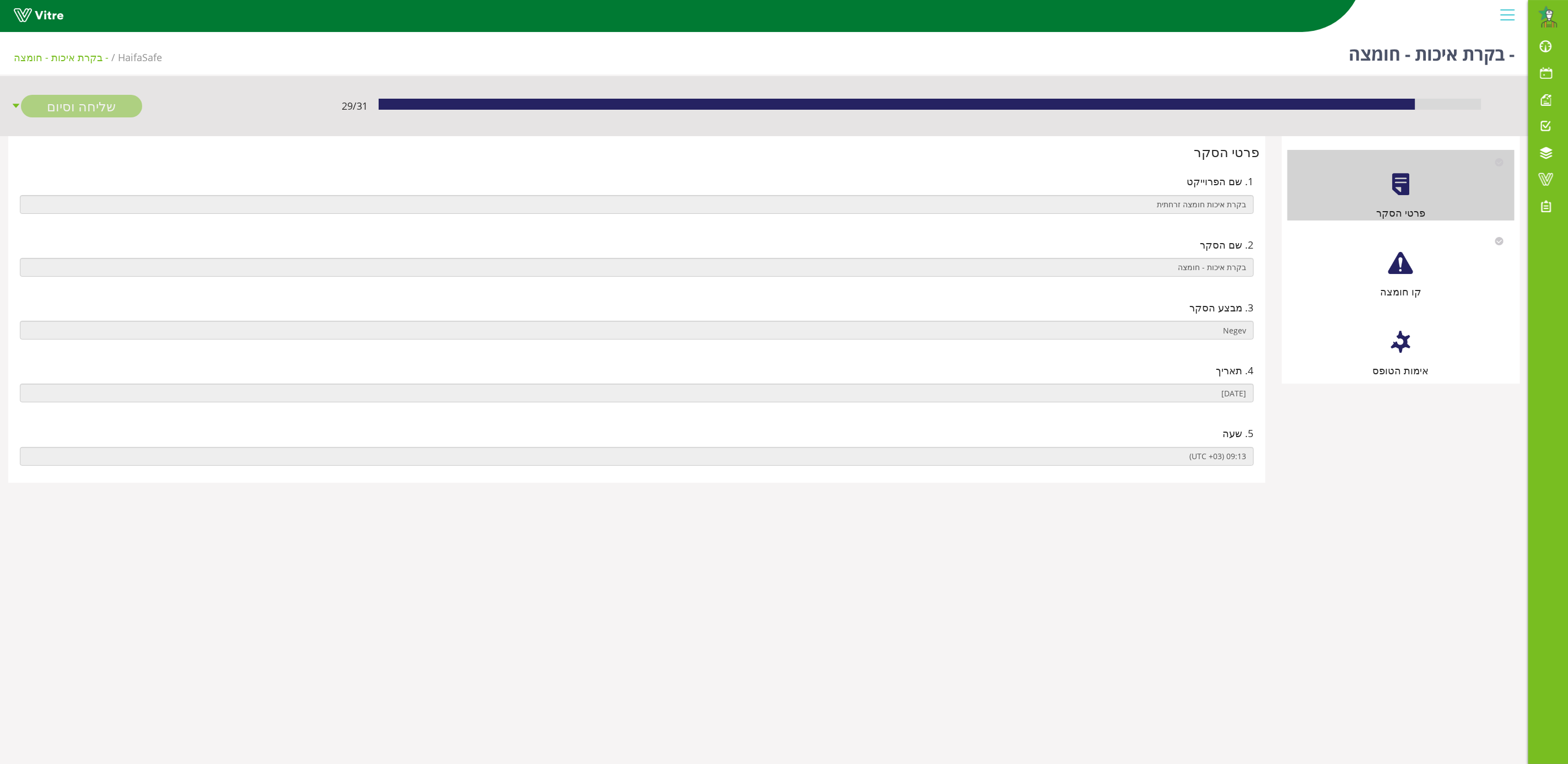
click at [1398, 280] on div "קו חומצה" at bounding box center [1401, 264] width 227 height 70
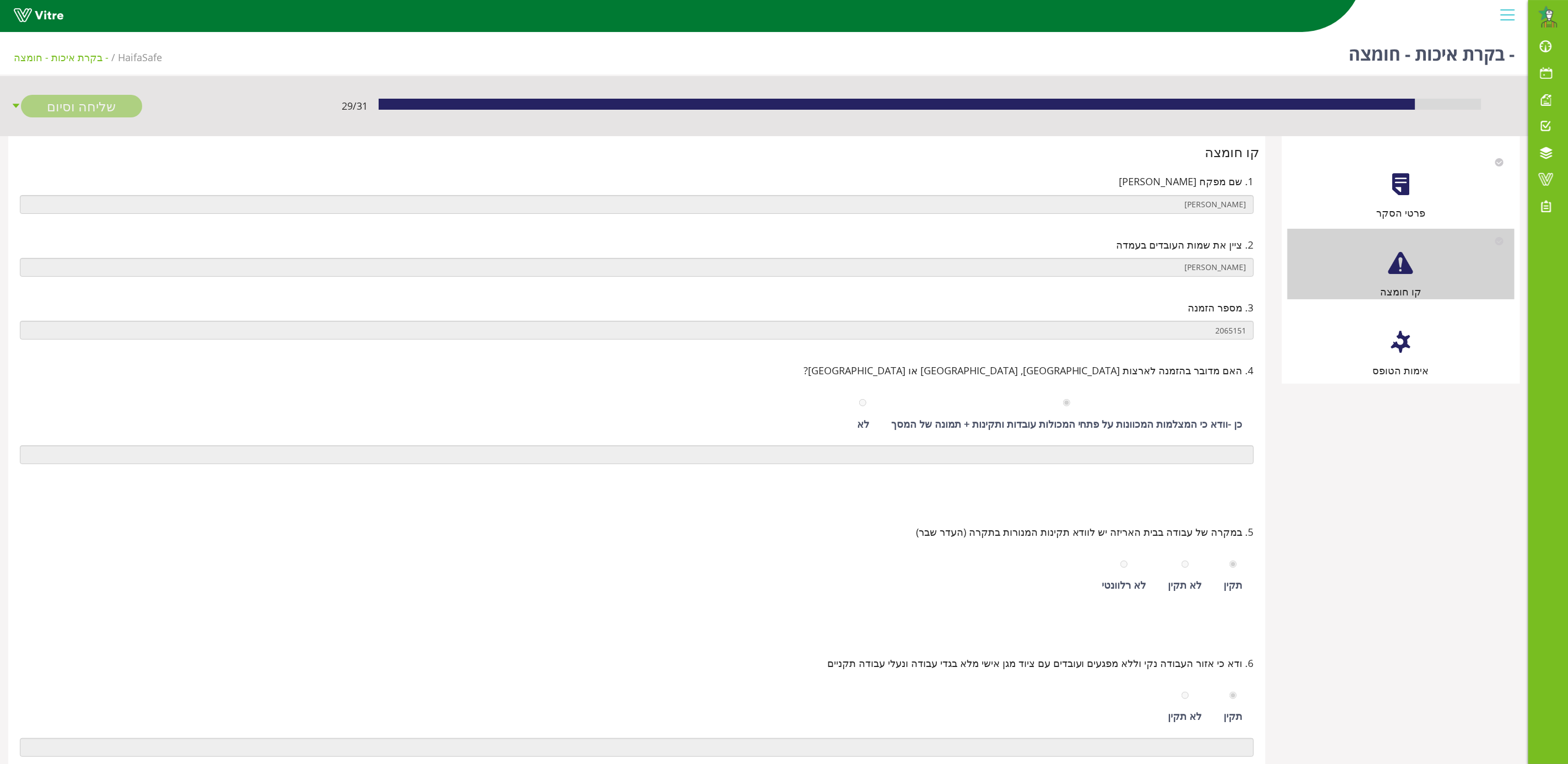
click at [1406, 339] on div at bounding box center [1401, 342] width 25 height 25
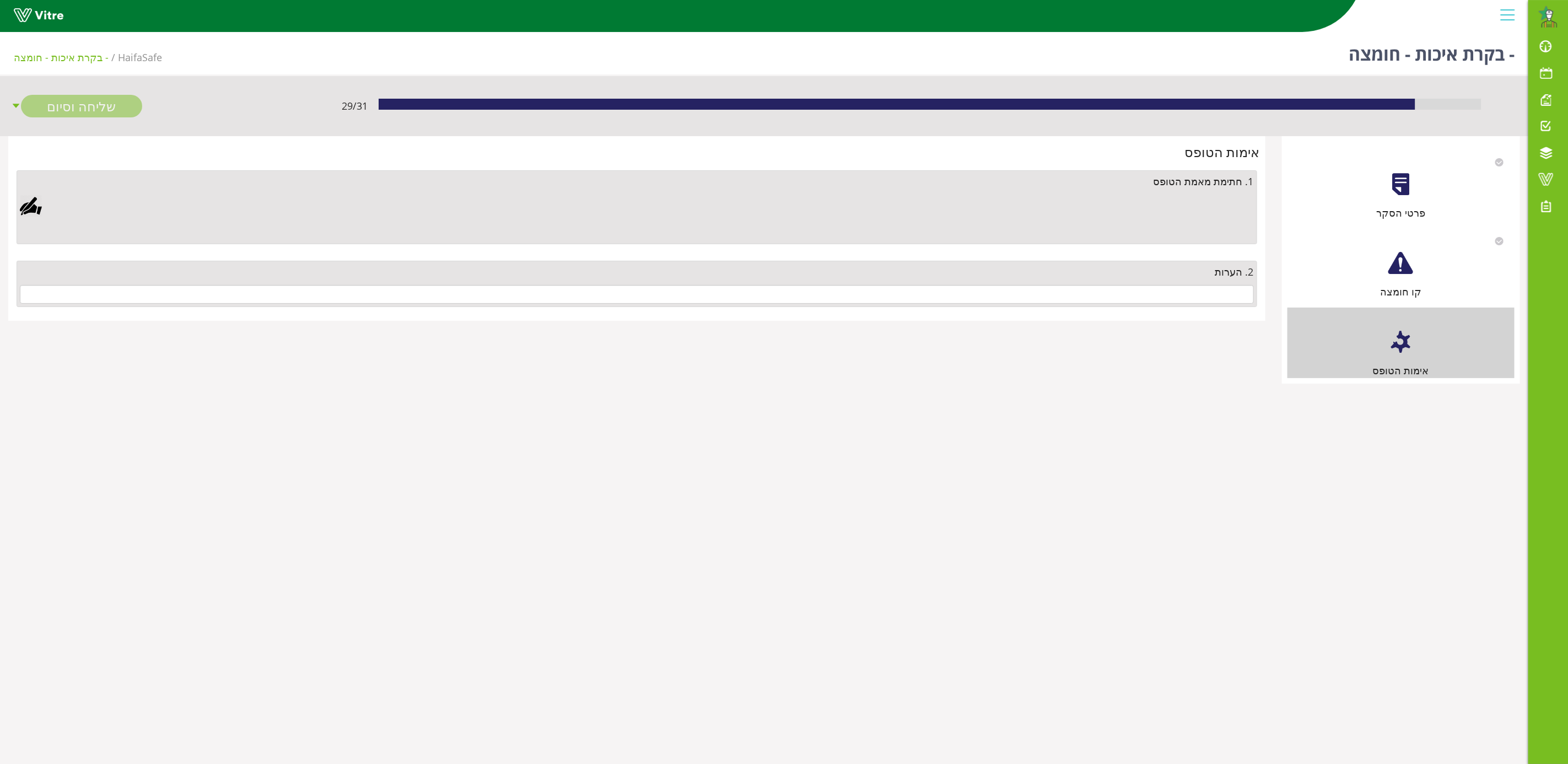
click at [24, 209] on div at bounding box center [30, 206] width 22 height 22
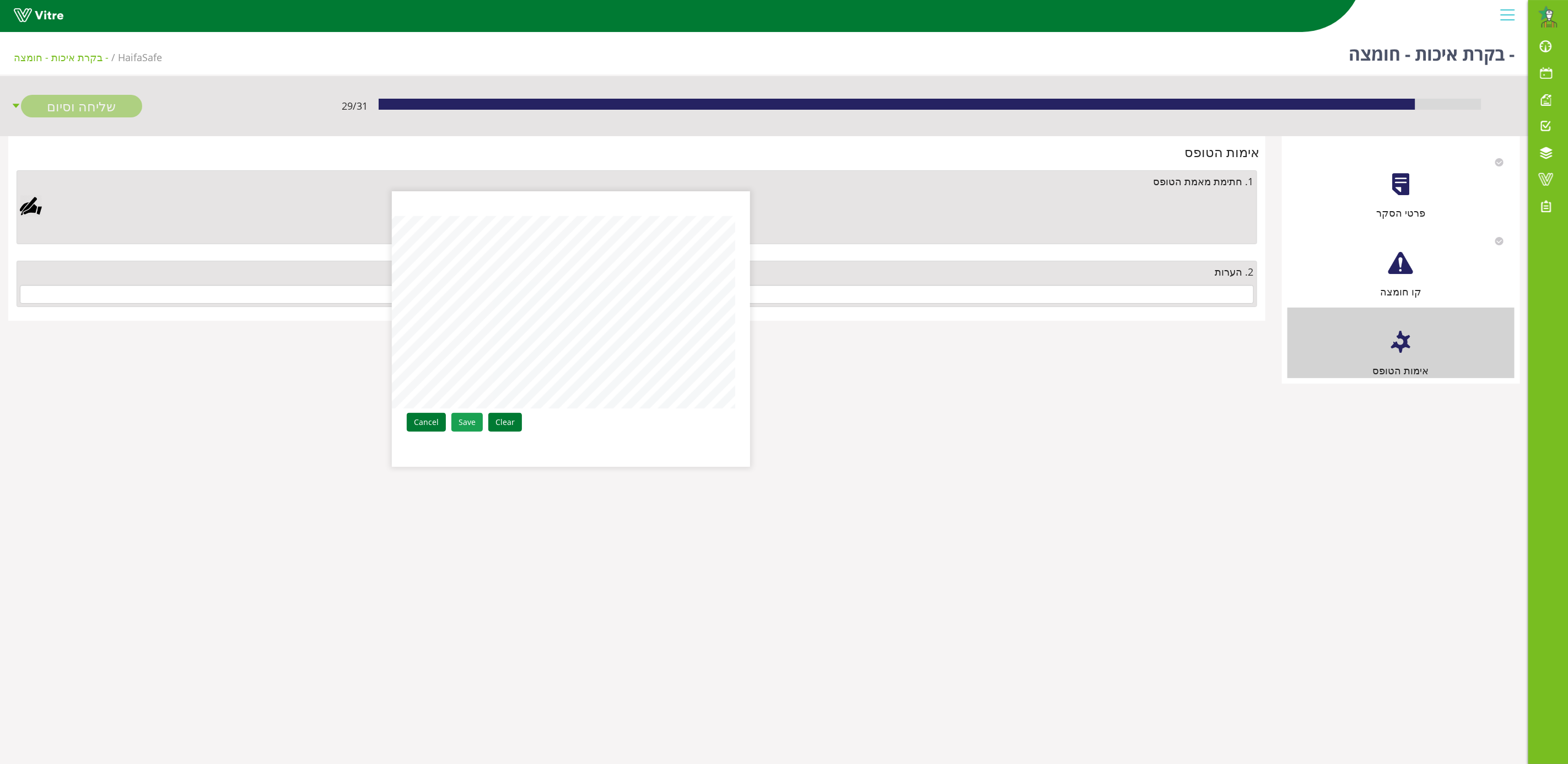
click at [463, 419] on link "Save" at bounding box center [467, 422] width 31 height 19
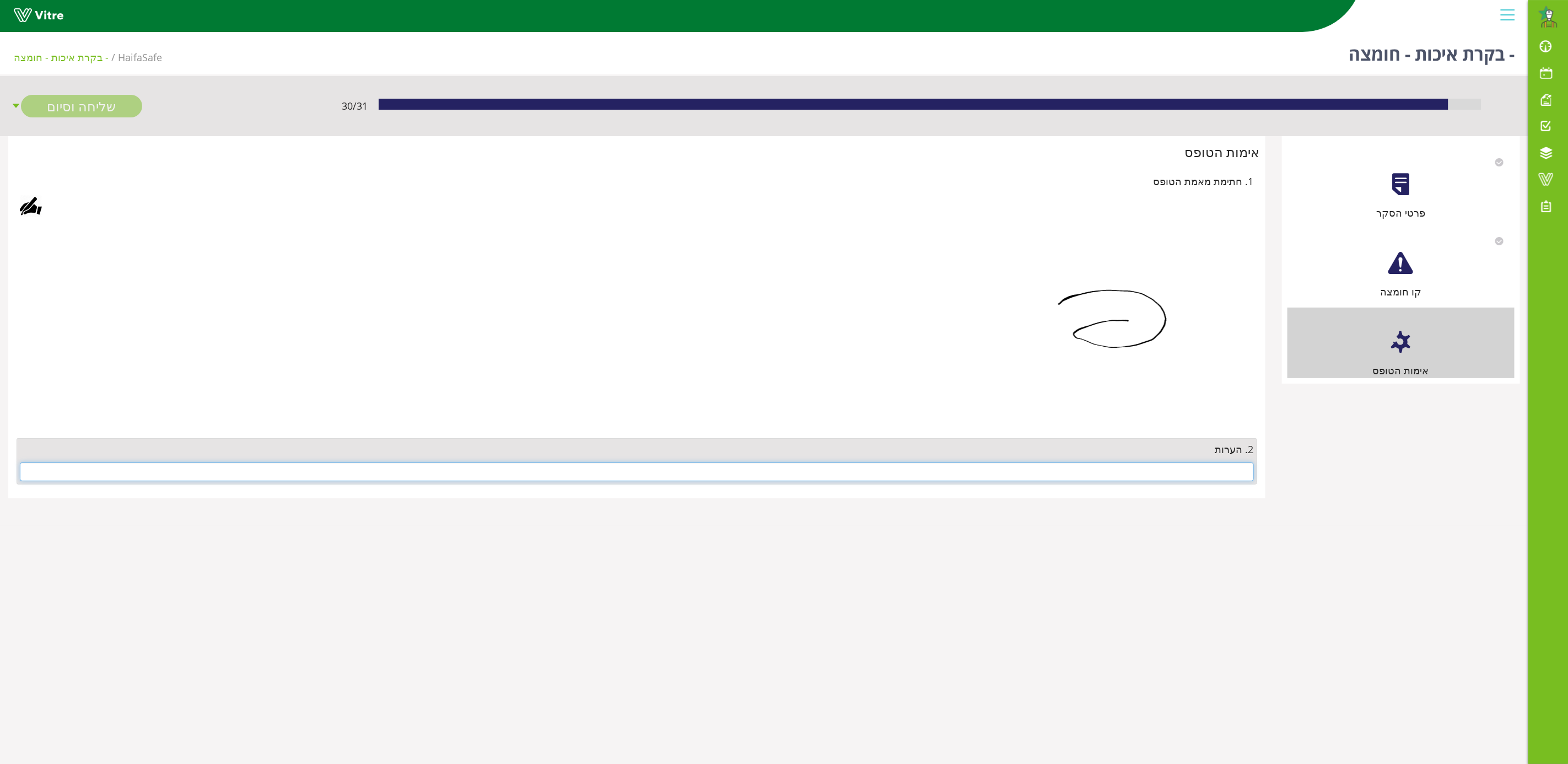
click at [1159, 471] on input "text" at bounding box center [637, 471] width 1234 height 19
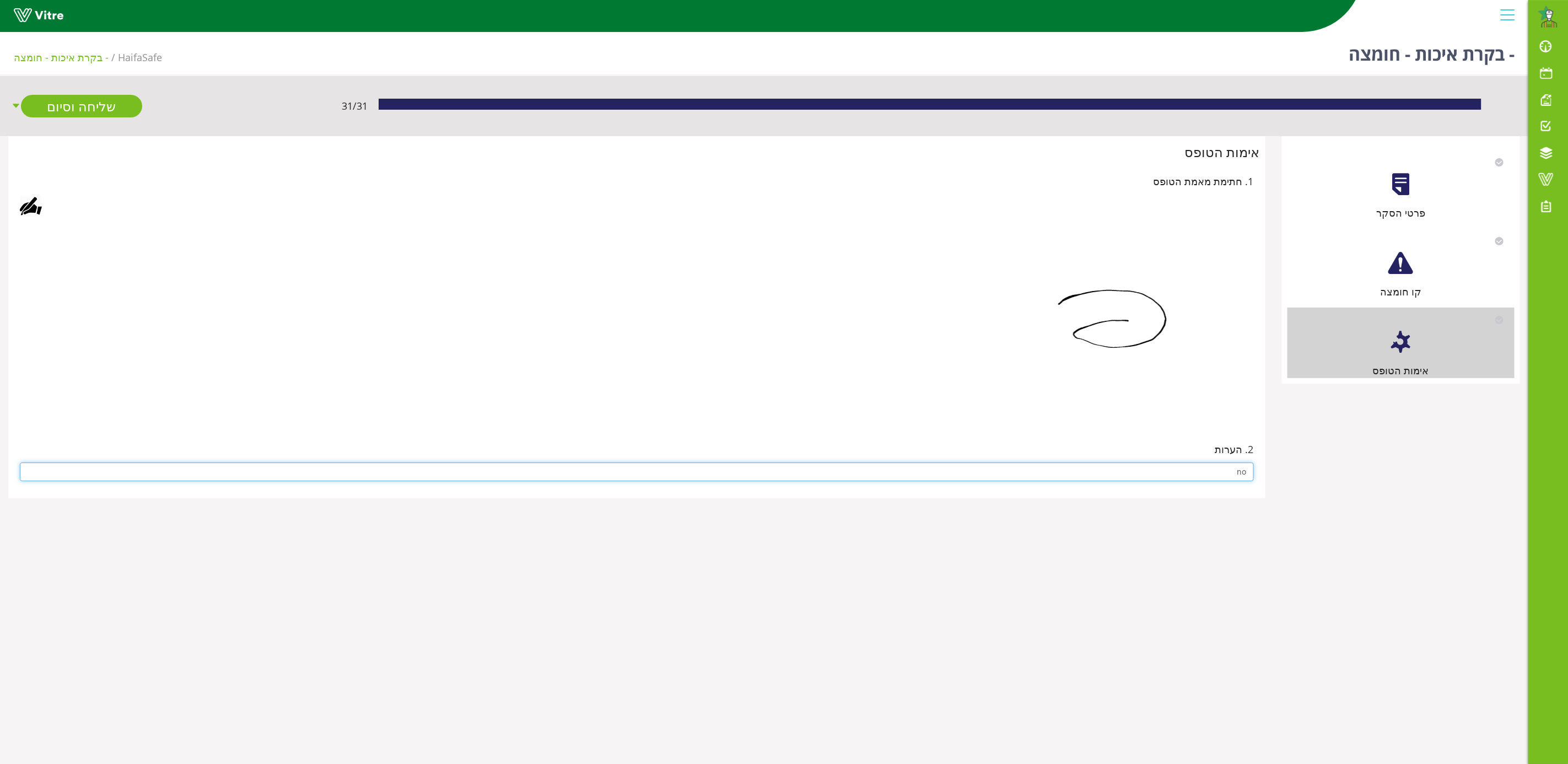
type input "no"
click at [956, 333] on img at bounding box center [1074, 321] width 358 height 193
click at [79, 108] on link "שליחה וסיום" at bounding box center [82, 107] width 121 height 23
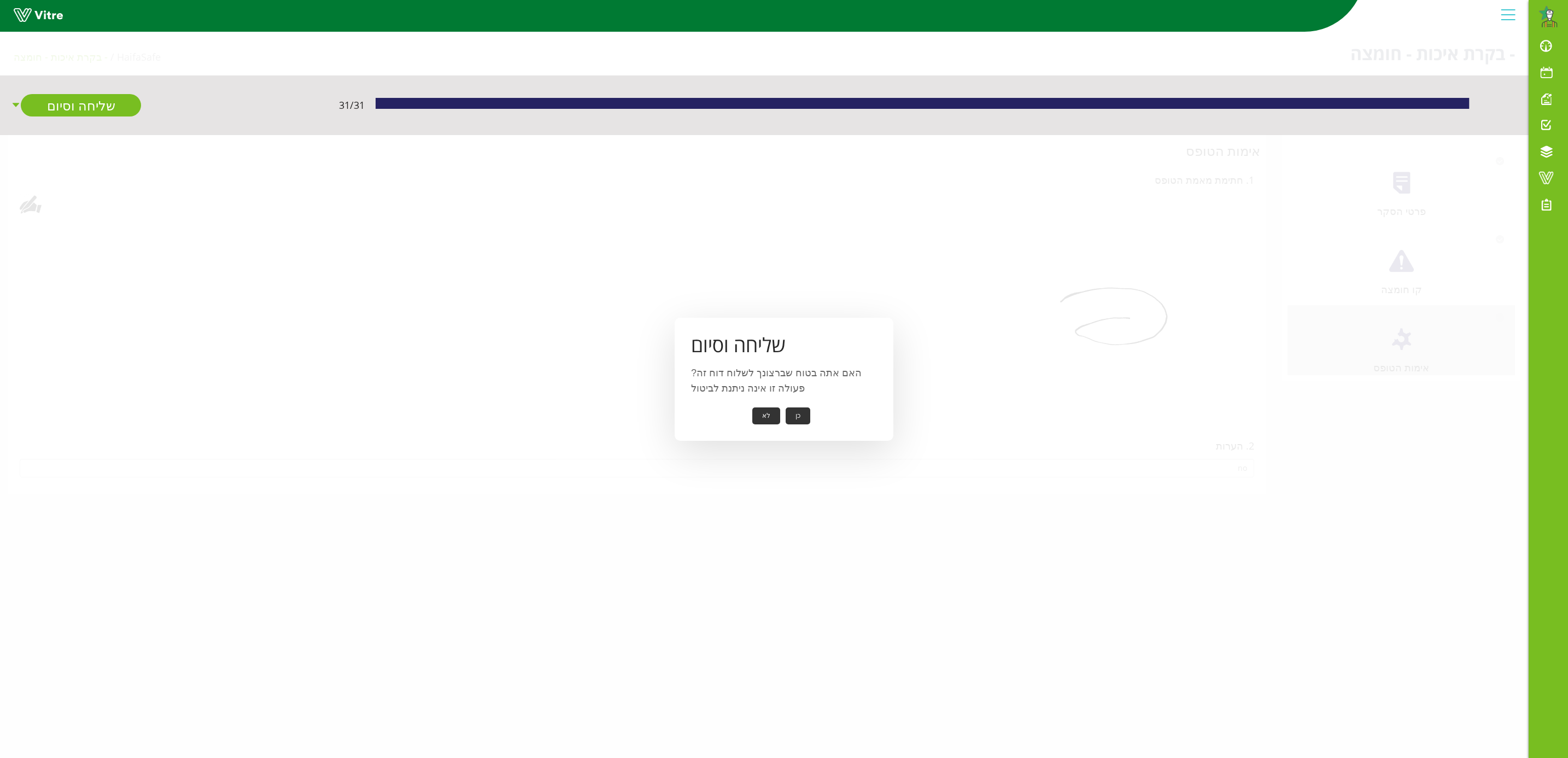
click at [794, 419] on button "כן" at bounding box center [798, 416] width 24 height 17
click at [783, 402] on button "אישור" at bounding box center [781, 408] width 36 height 17
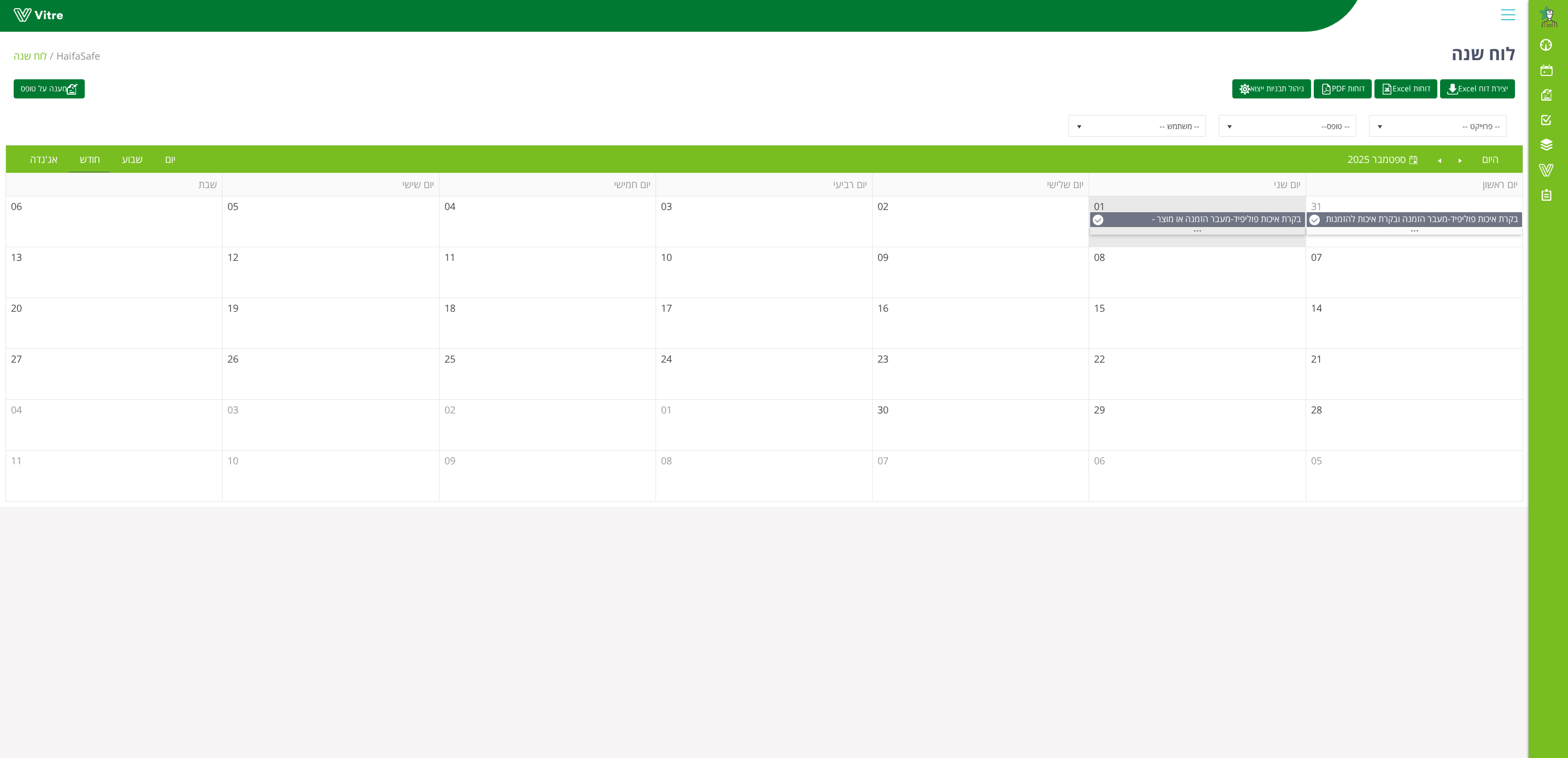
click at [1197, 230] on span "..." at bounding box center [1198, 228] width 8 height 12
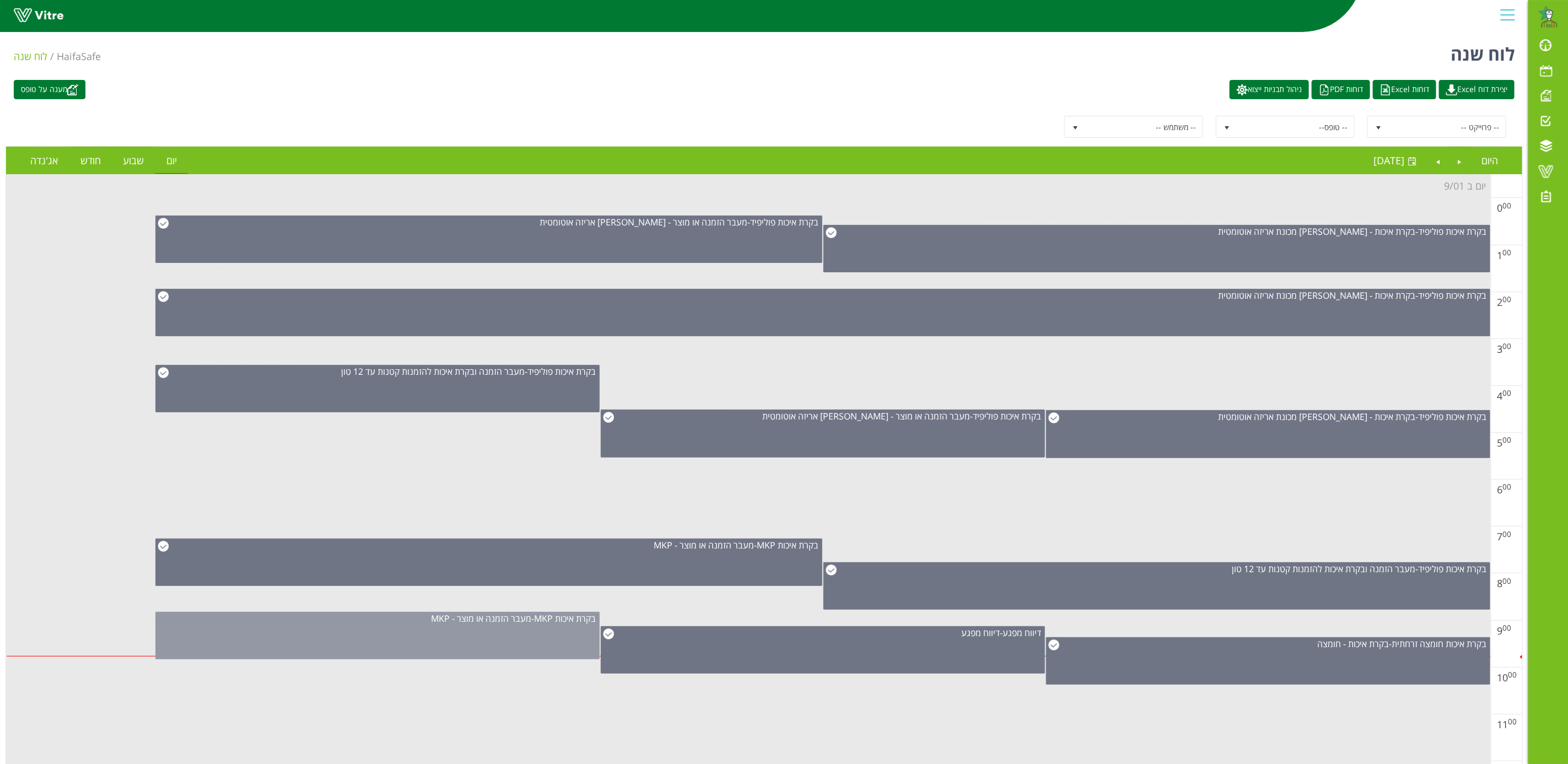
click at [478, 631] on div "בקרת איכות MKP - מעבר הזמנה או מוצר - MKP" at bounding box center [378, 636] width 444 height 48
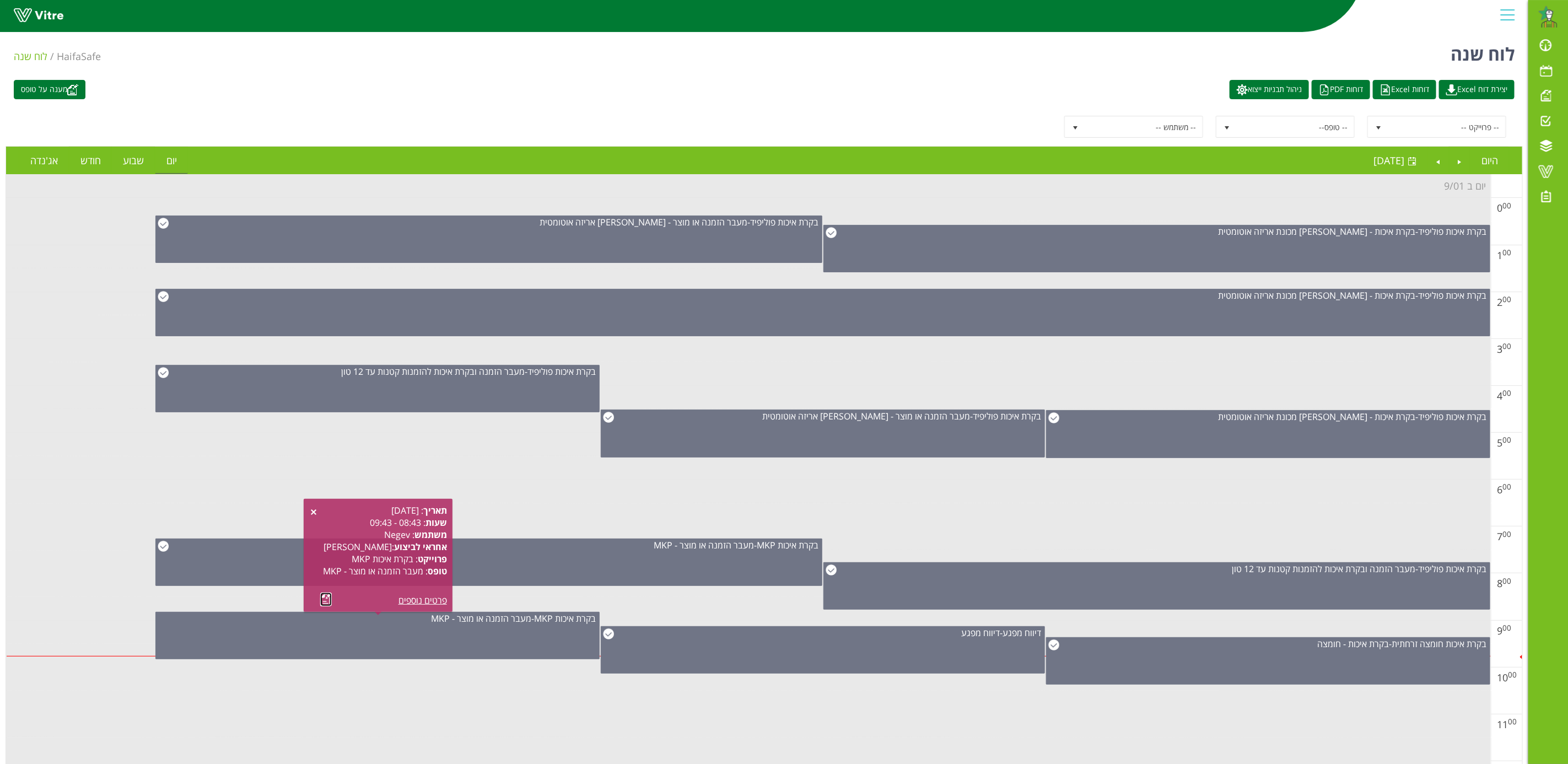
click at [324, 601] on link at bounding box center [326, 599] width 11 height 14
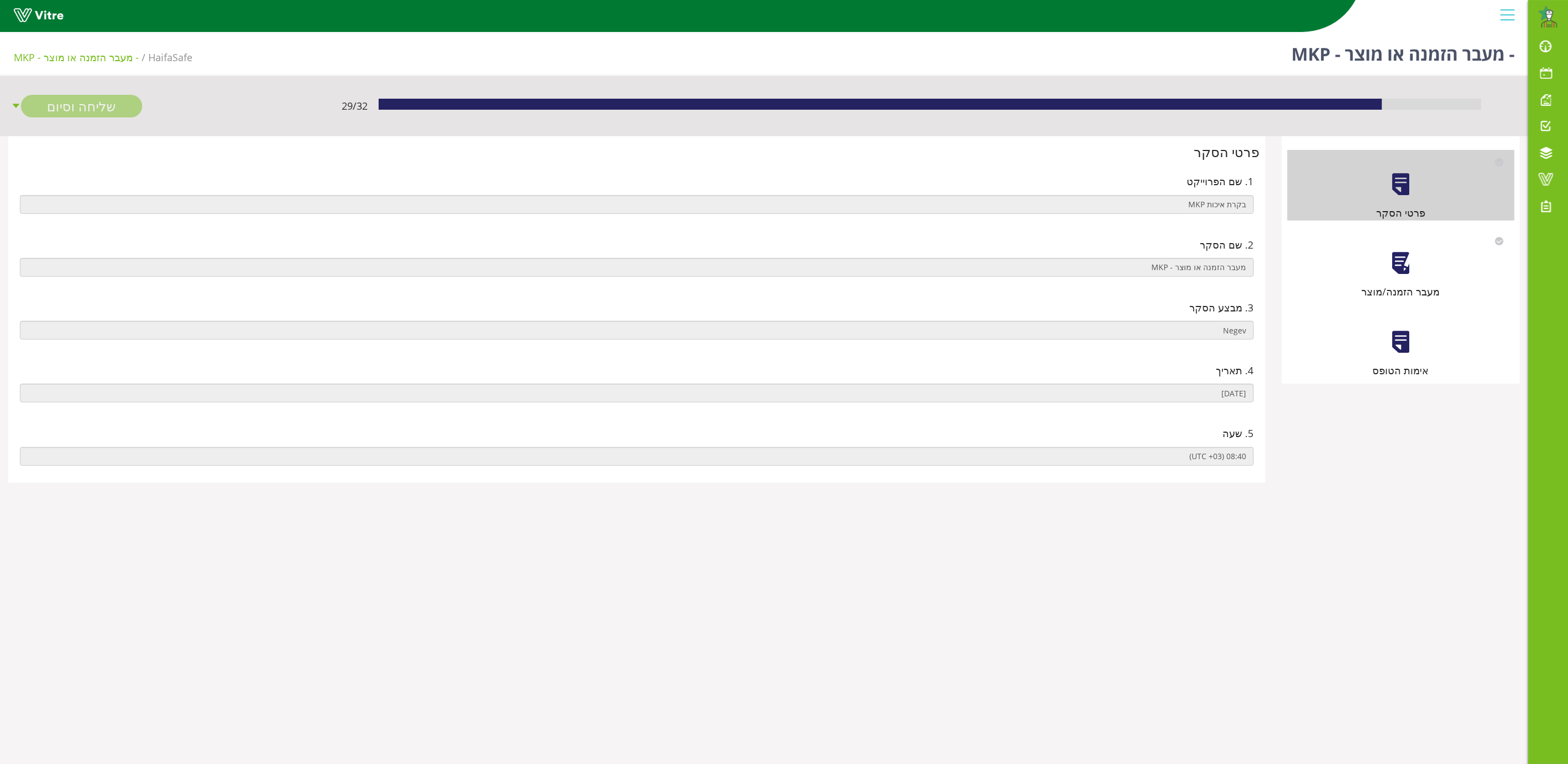
click at [1401, 274] on div at bounding box center [1401, 263] width 25 height 25
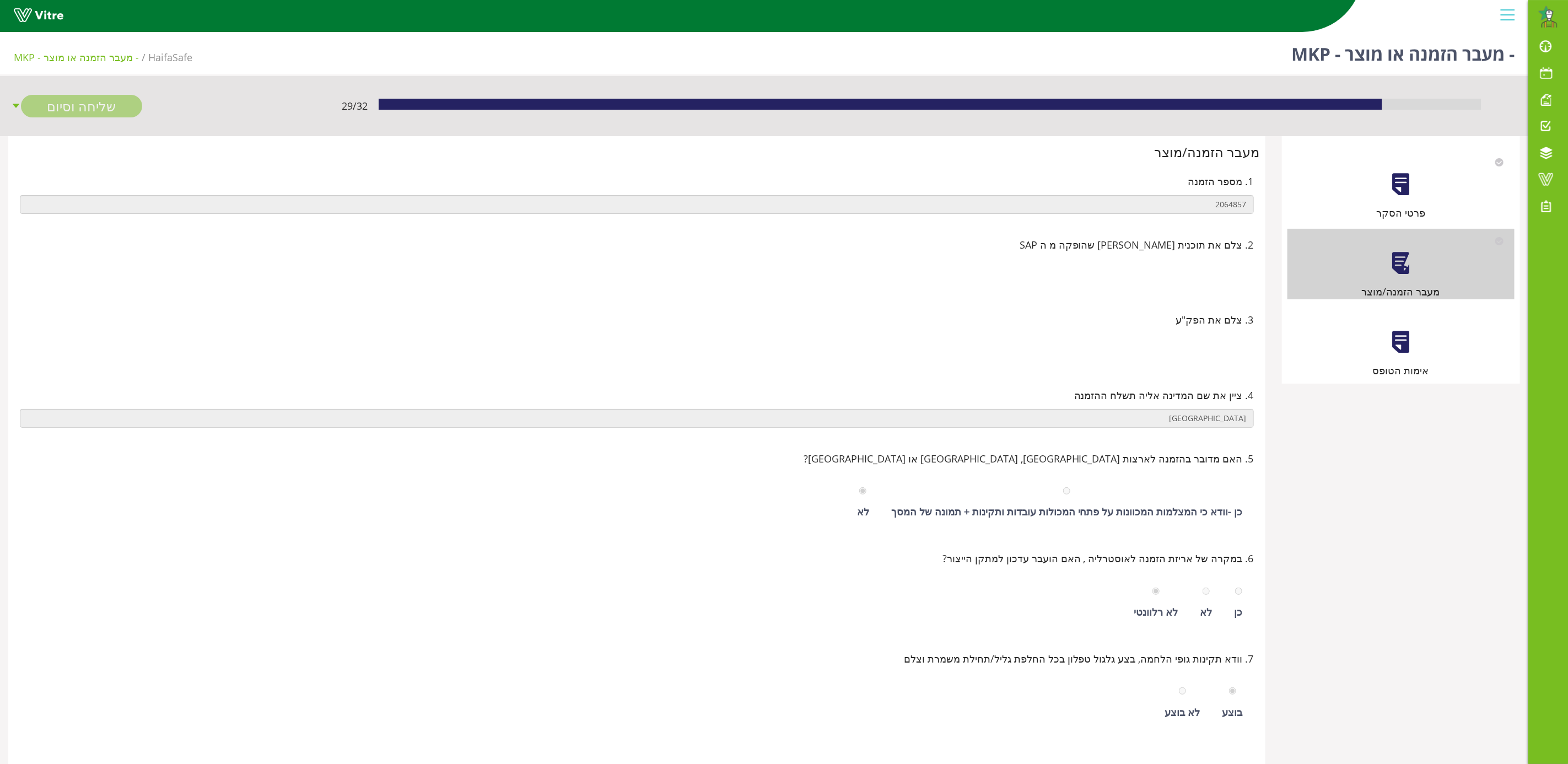
click at [1397, 361] on div "אימות הטופס" at bounding box center [1401, 343] width 227 height 70
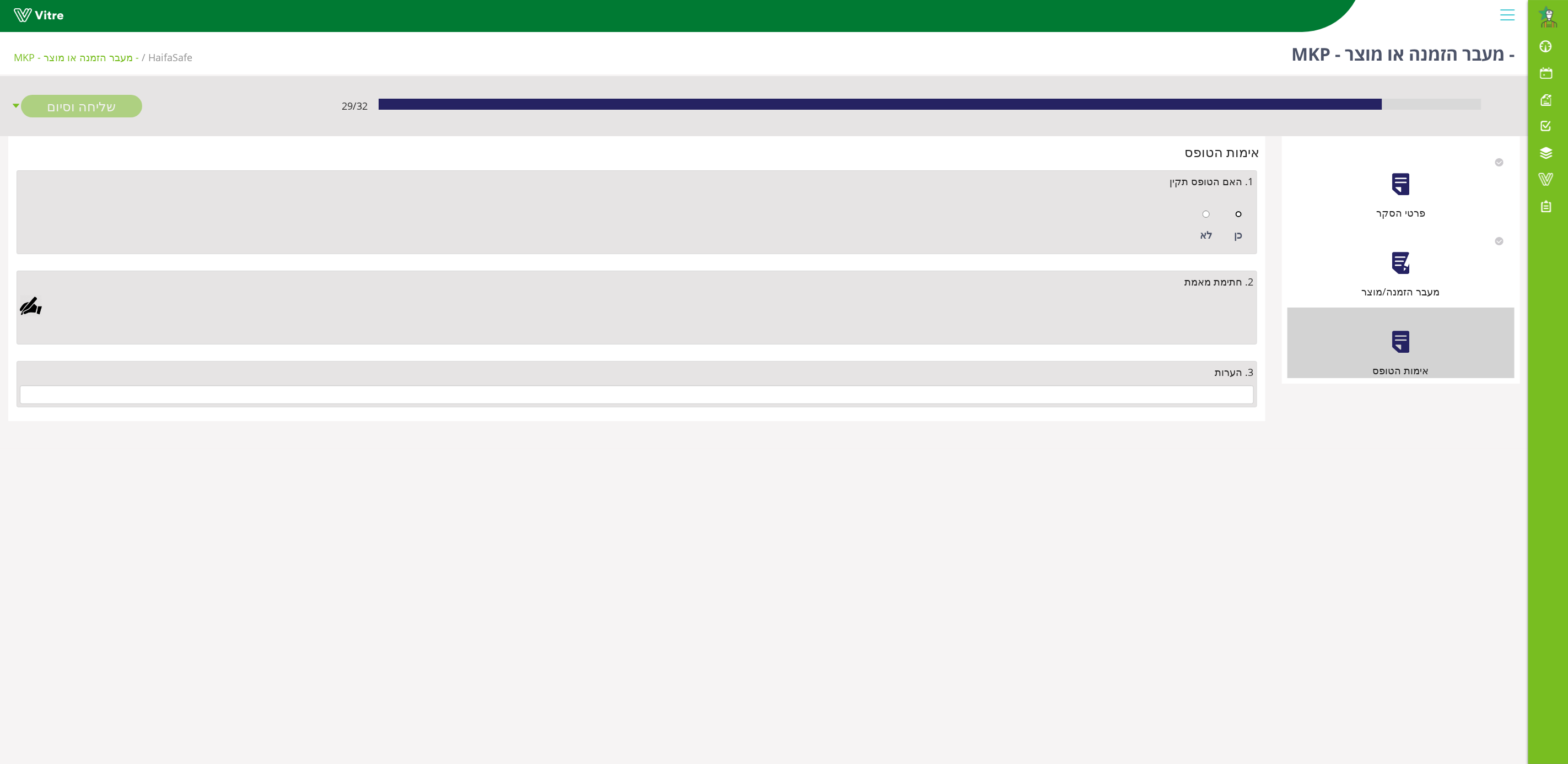
click at [1237, 211] on input "radio" at bounding box center [1239, 214] width 7 height 7
radio input "true"
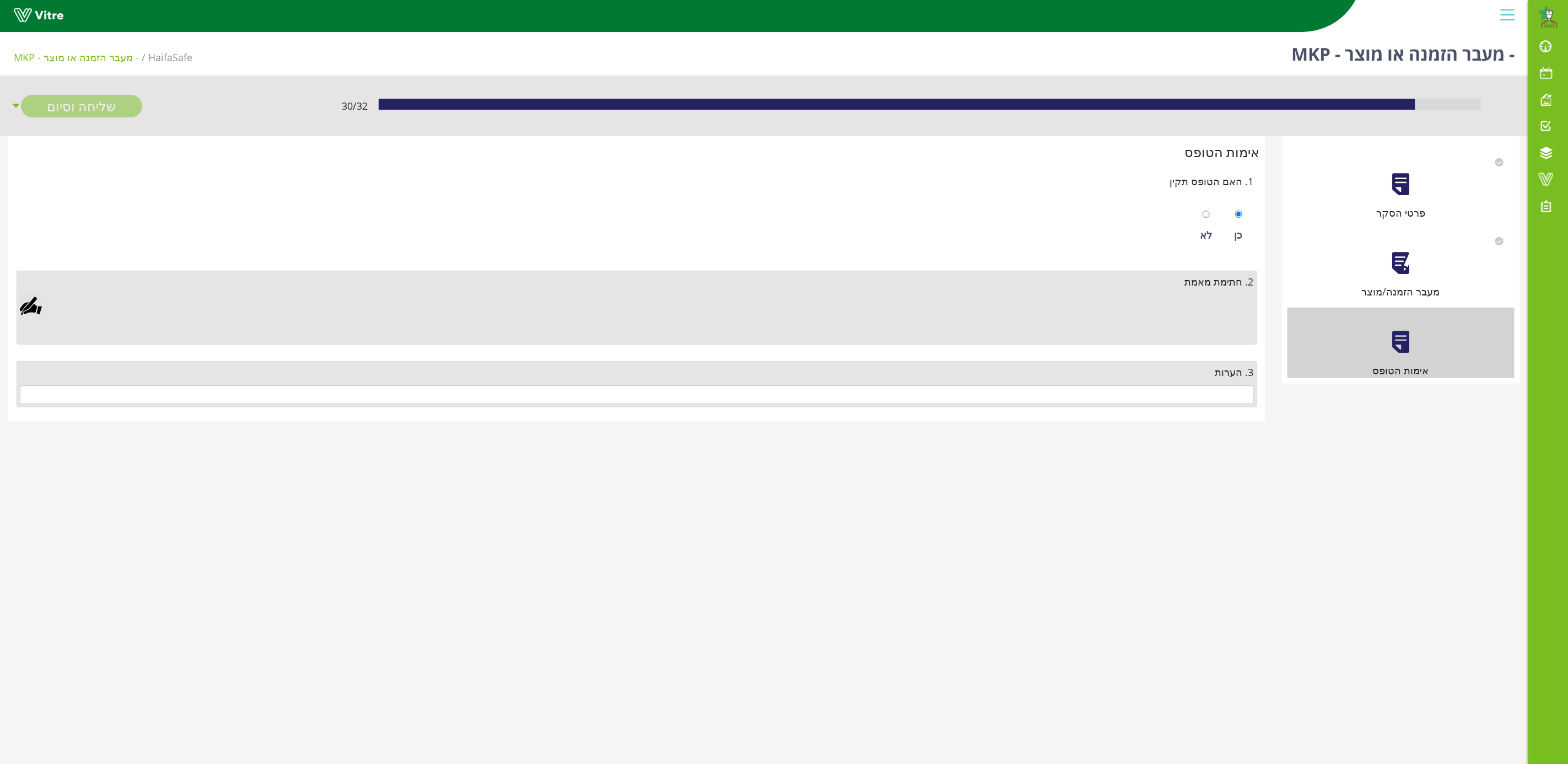
click at [25, 309] on div at bounding box center [30, 306] width 22 height 22
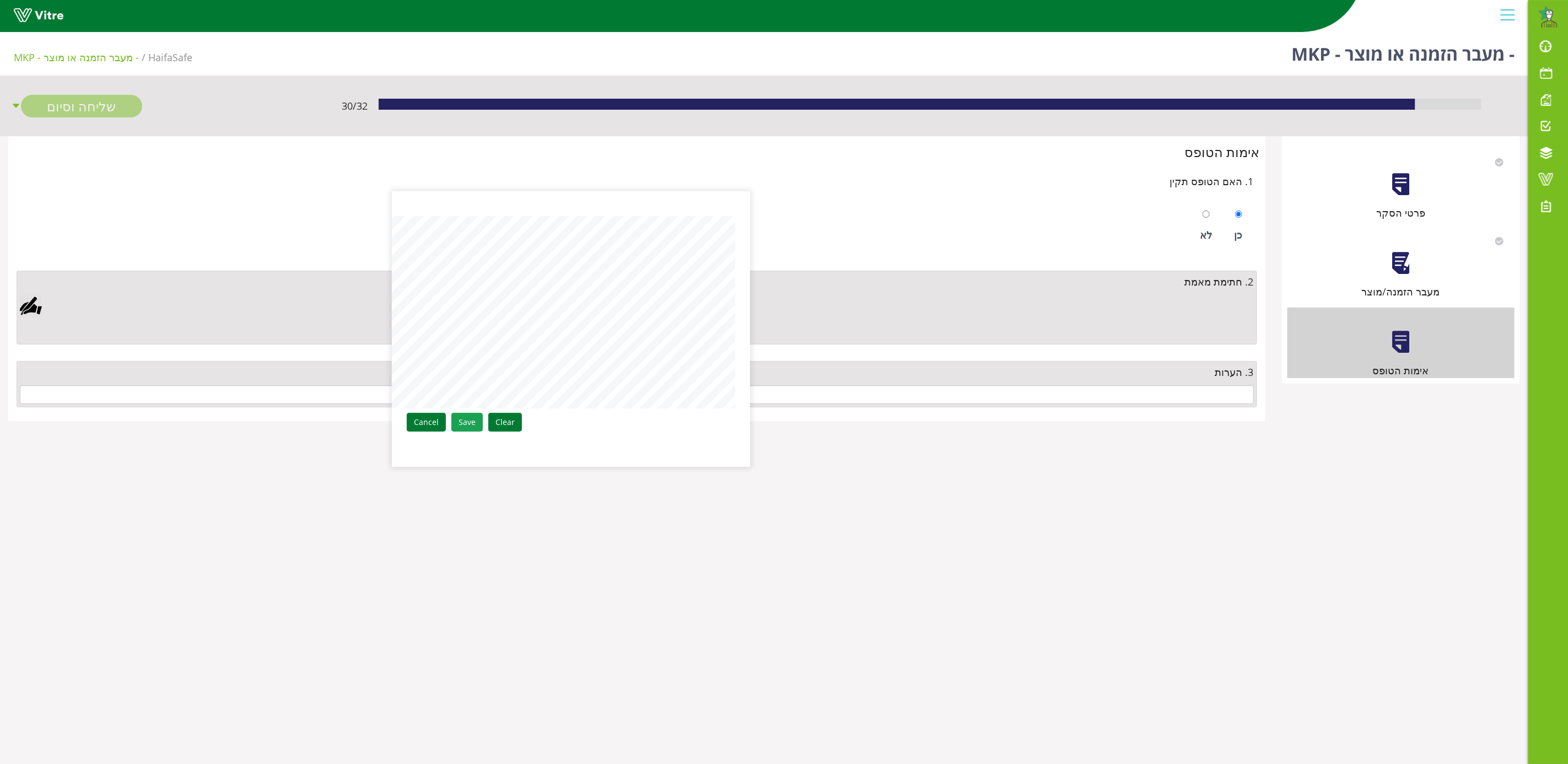
click at [465, 432] on link "Save" at bounding box center [467, 422] width 31 height 19
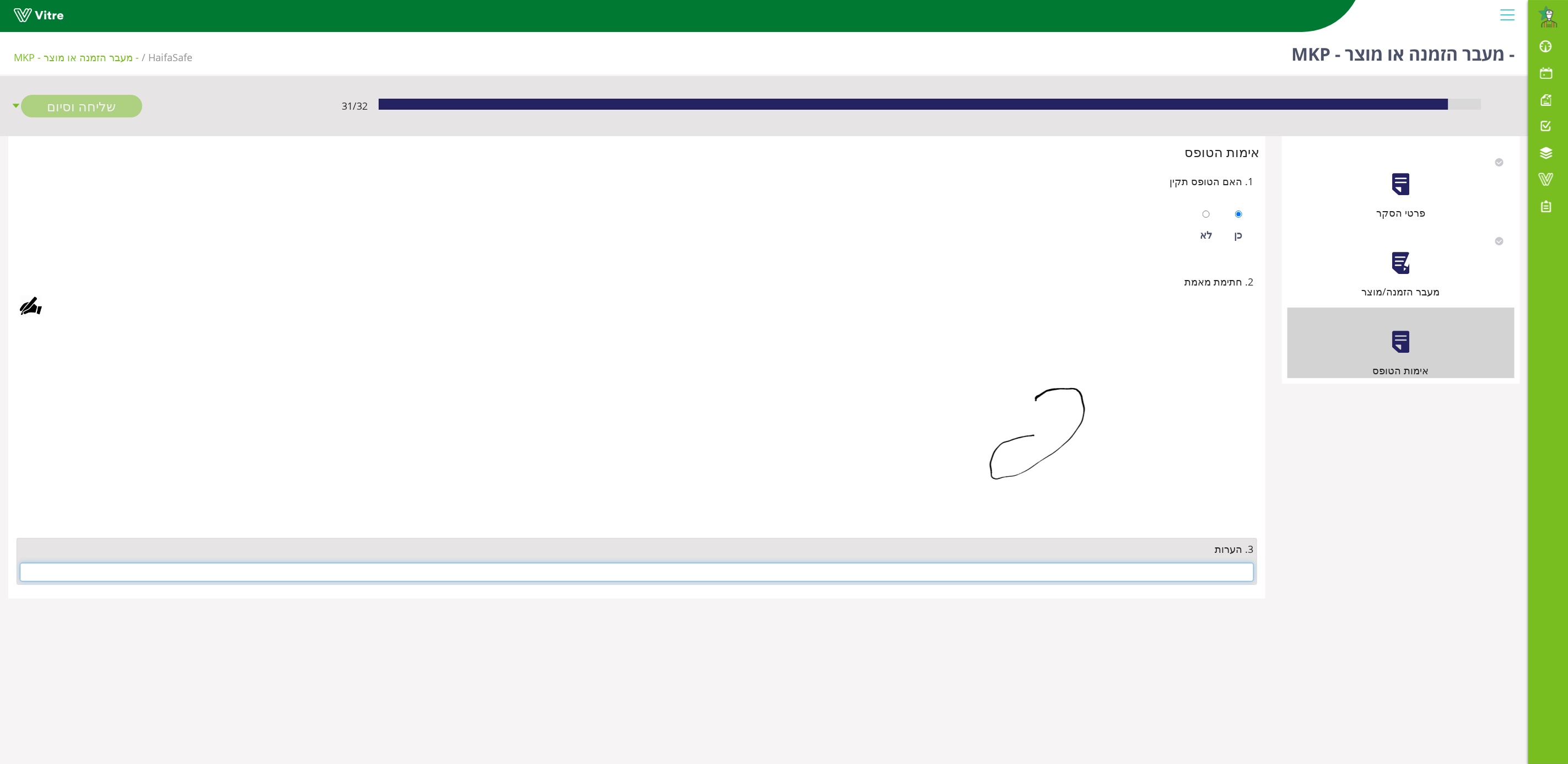
click at [1129, 574] on input "text" at bounding box center [637, 572] width 1234 height 19
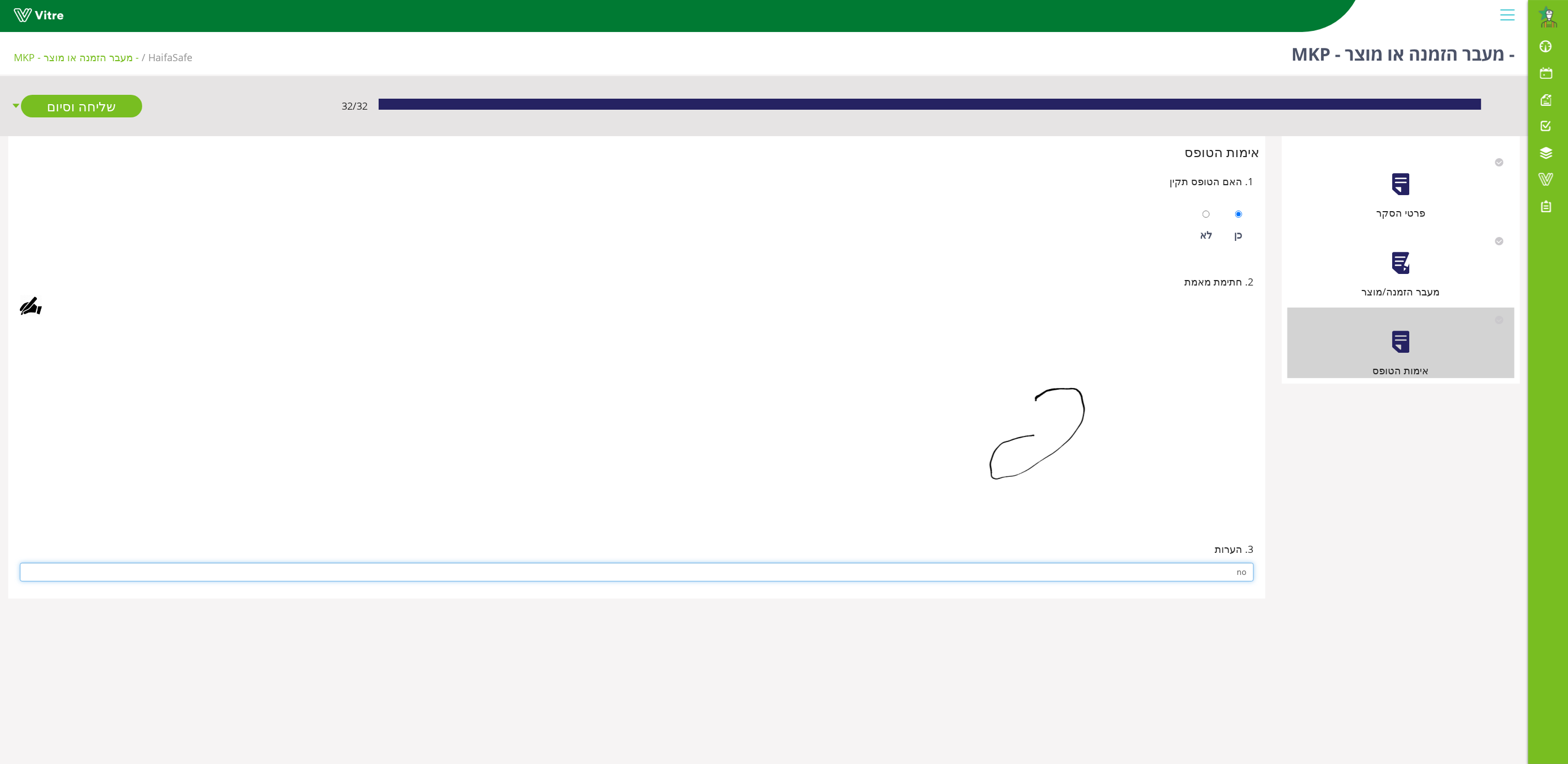
type input "no"
click at [902, 494] on img at bounding box center [1074, 421] width 358 height 193
click at [93, 99] on link "שליחה וסיום" at bounding box center [82, 107] width 121 height 23
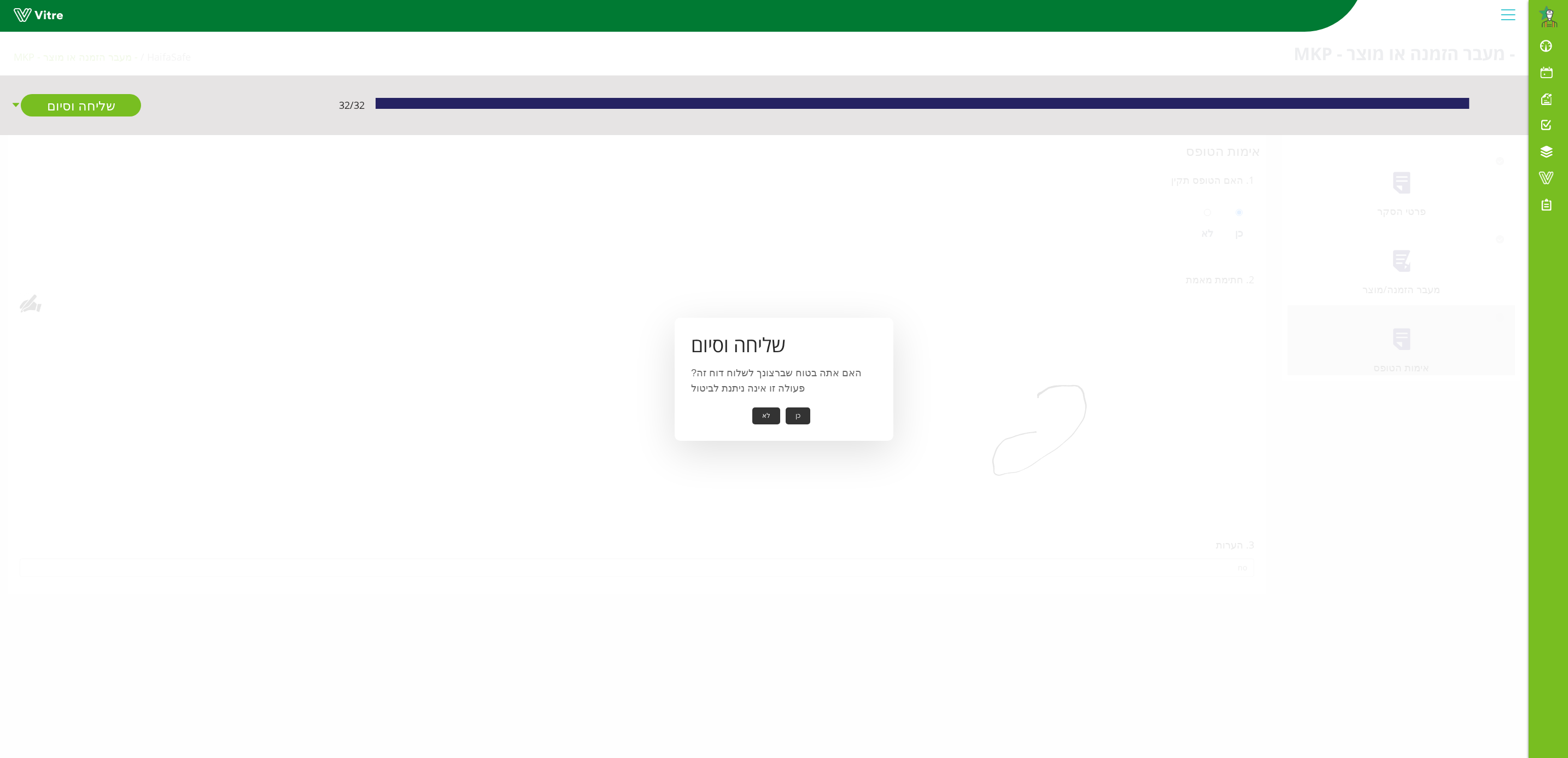
click at [797, 414] on button "כן" at bounding box center [798, 416] width 24 height 17
click at [789, 409] on button "אישור" at bounding box center [781, 408] width 36 height 17
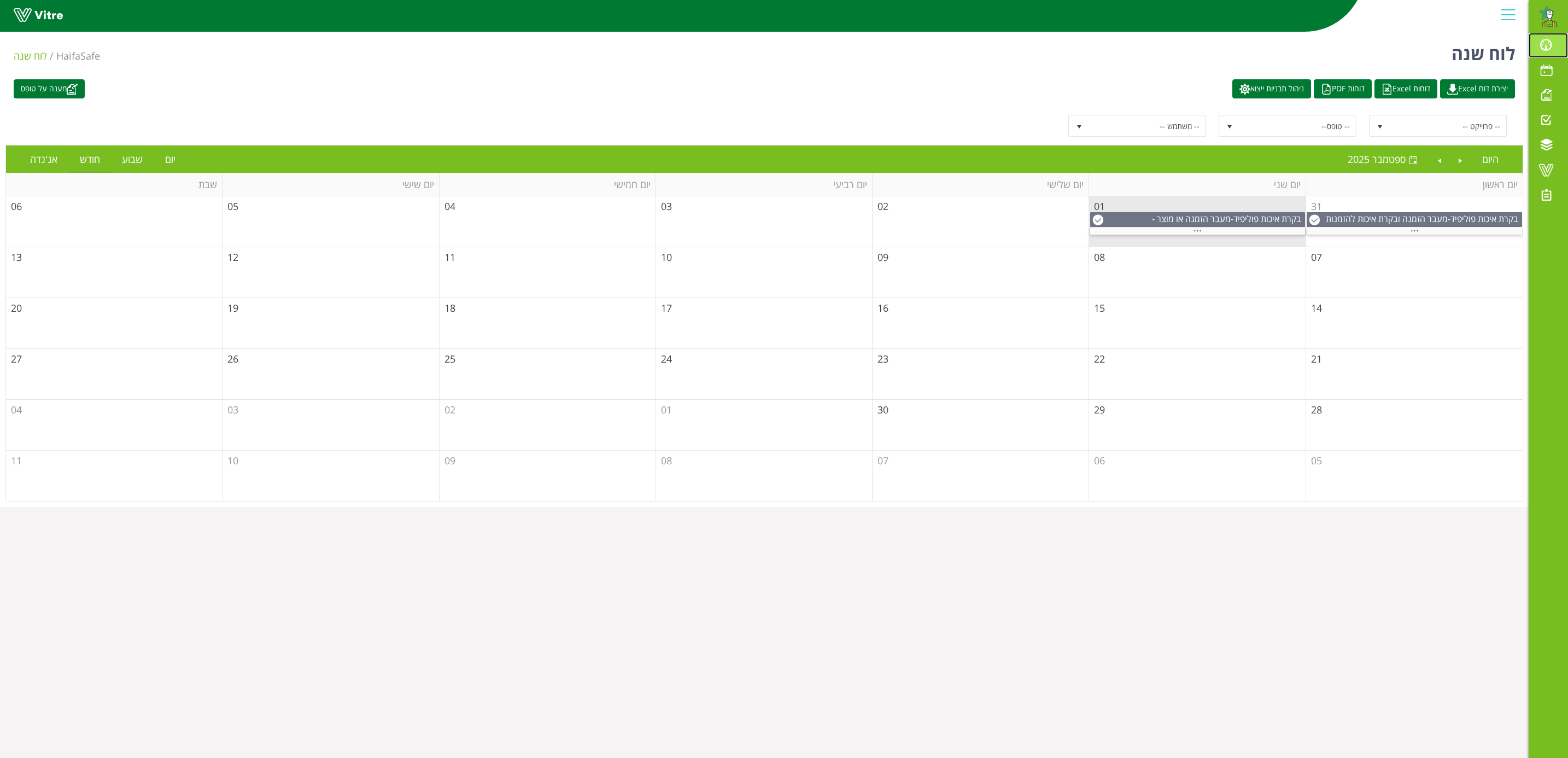
click at [1545, 46] on span at bounding box center [1547, 45] width 28 height 13
